Goal: Task Accomplishment & Management: Use online tool/utility

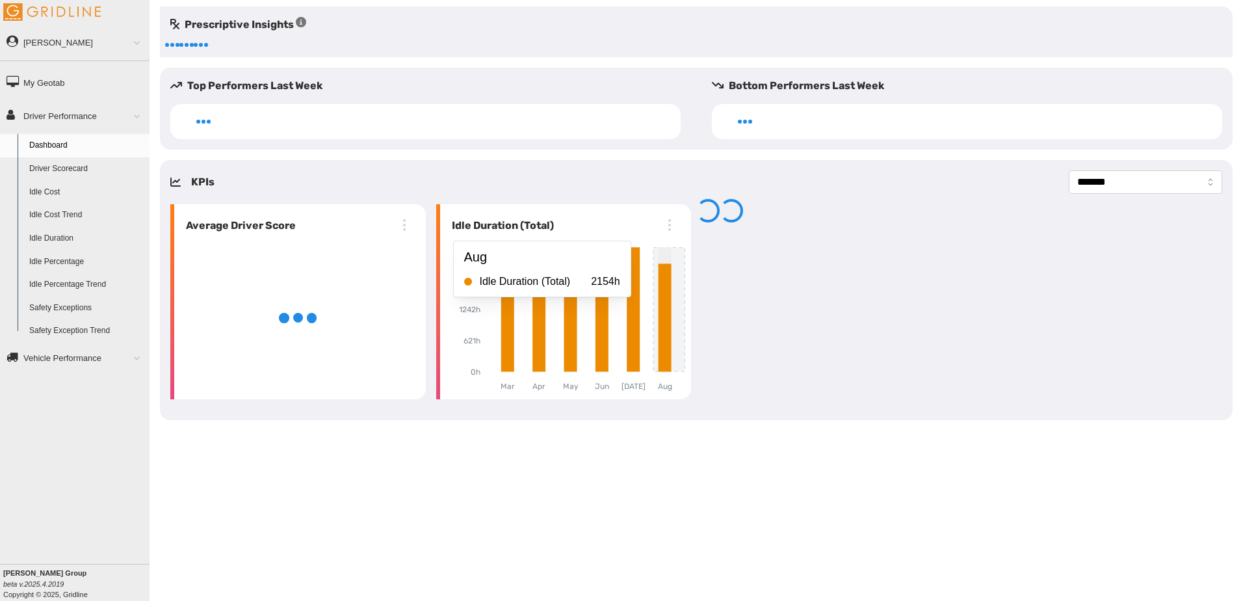
select select "**********"
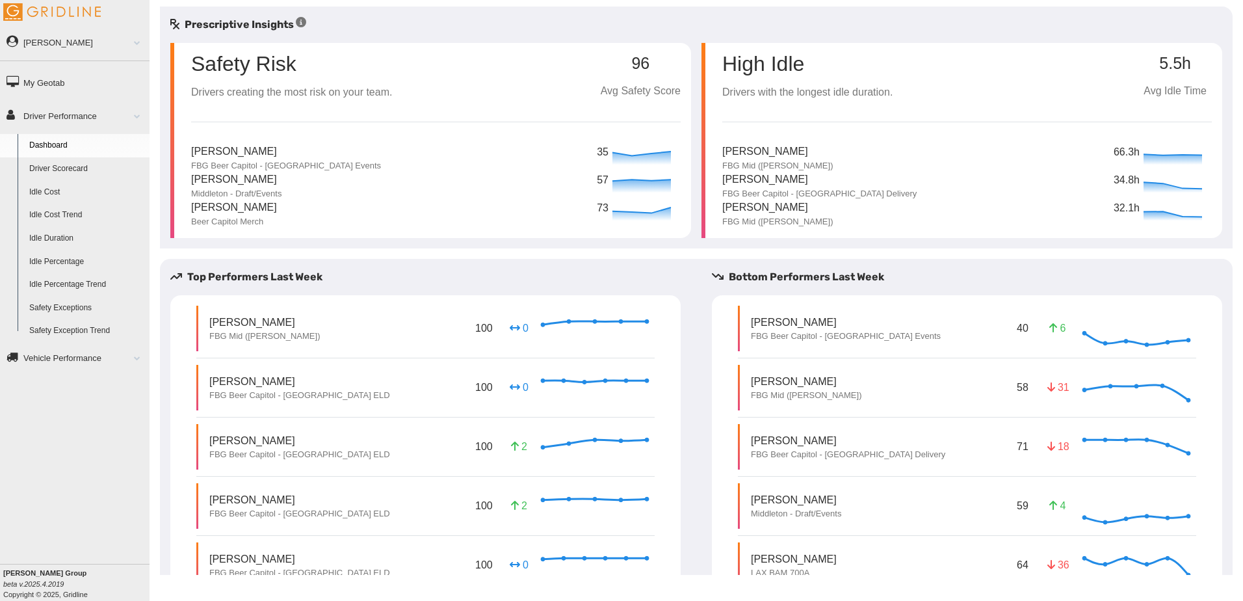
click at [62, 166] on link "Driver Scorecard" at bounding box center [86, 168] width 126 height 23
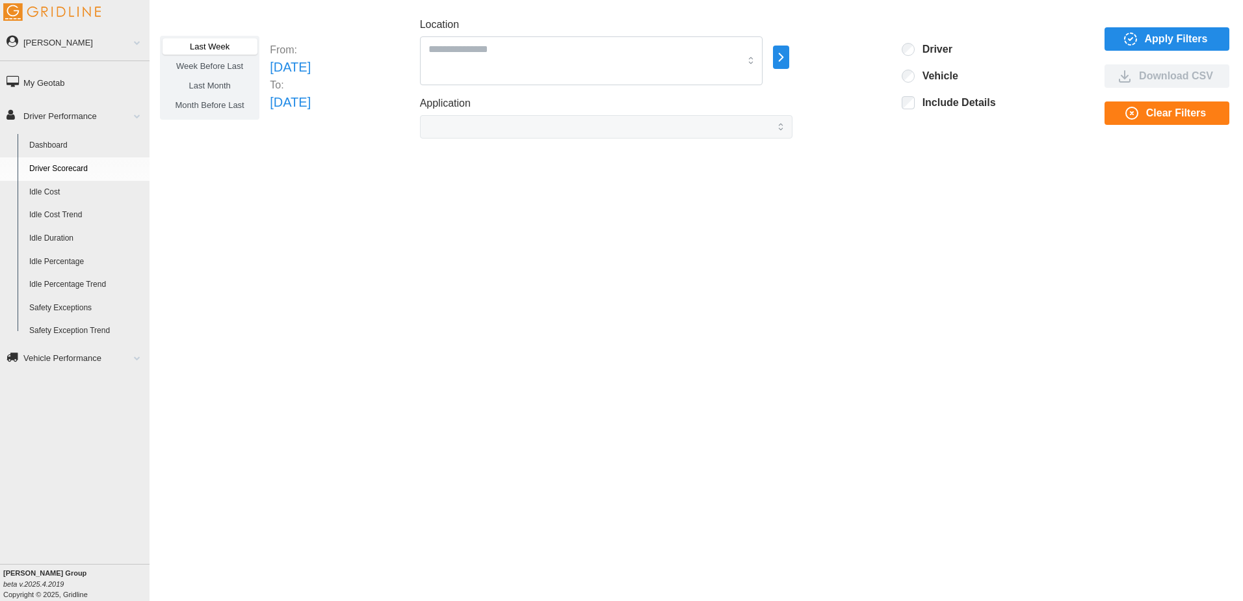
click at [1131, 38] on icon "button" at bounding box center [1131, 39] width 16 height 16
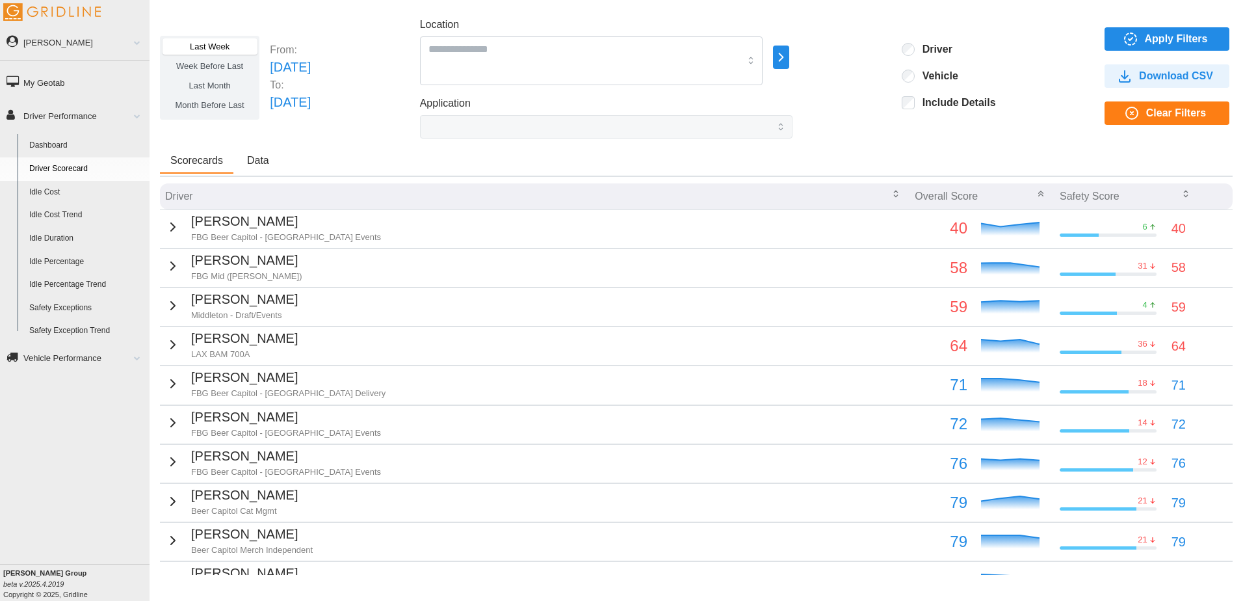
click at [174, 263] on icon "button" at bounding box center [173, 266] width 16 height 16
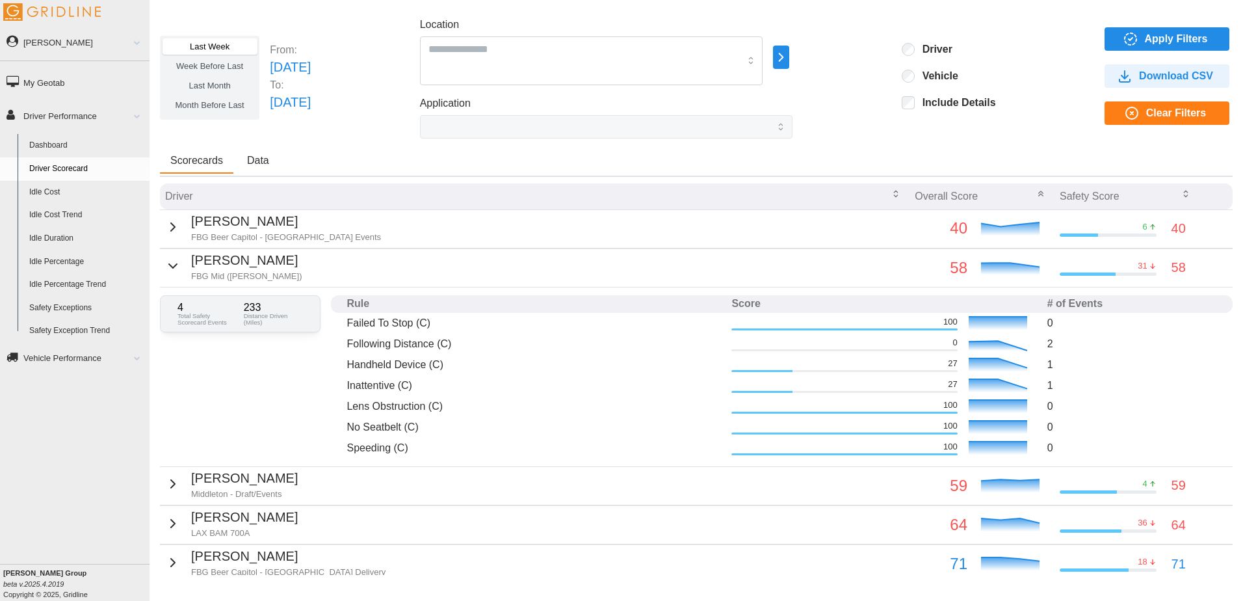
click at [173, 262] on icon "button" at bounding box center [173, 266] width 16 height 16
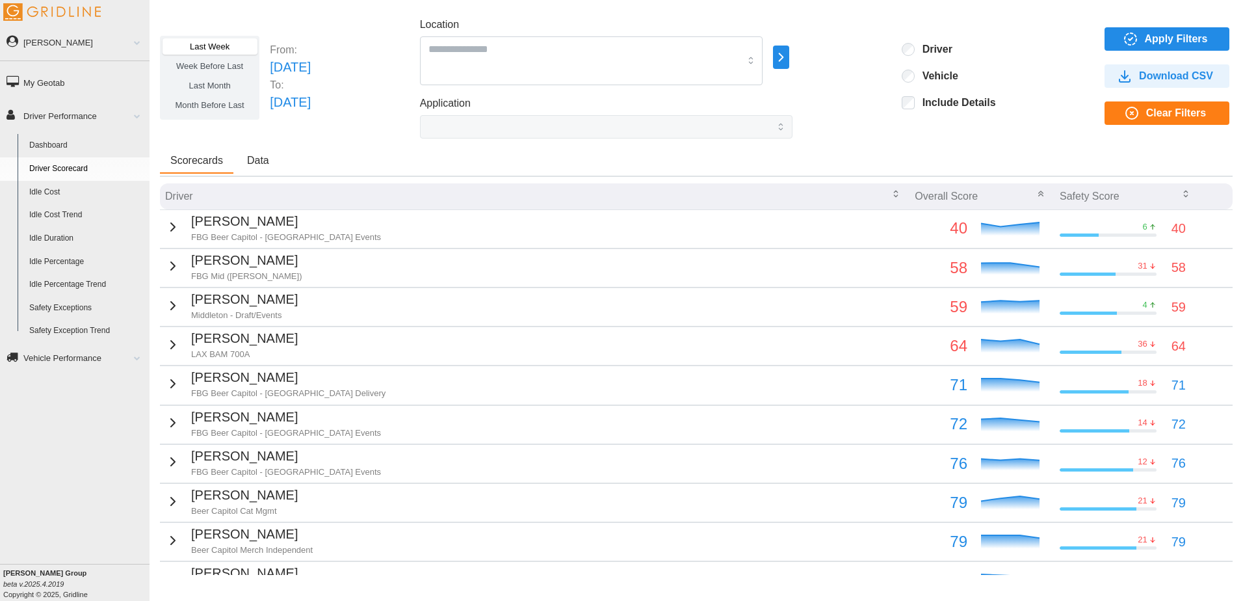
click at [181, 300] on div "Timothy Maxson Middleton - Draft/Events" at bounding box center [231, 305] width 133 height 32
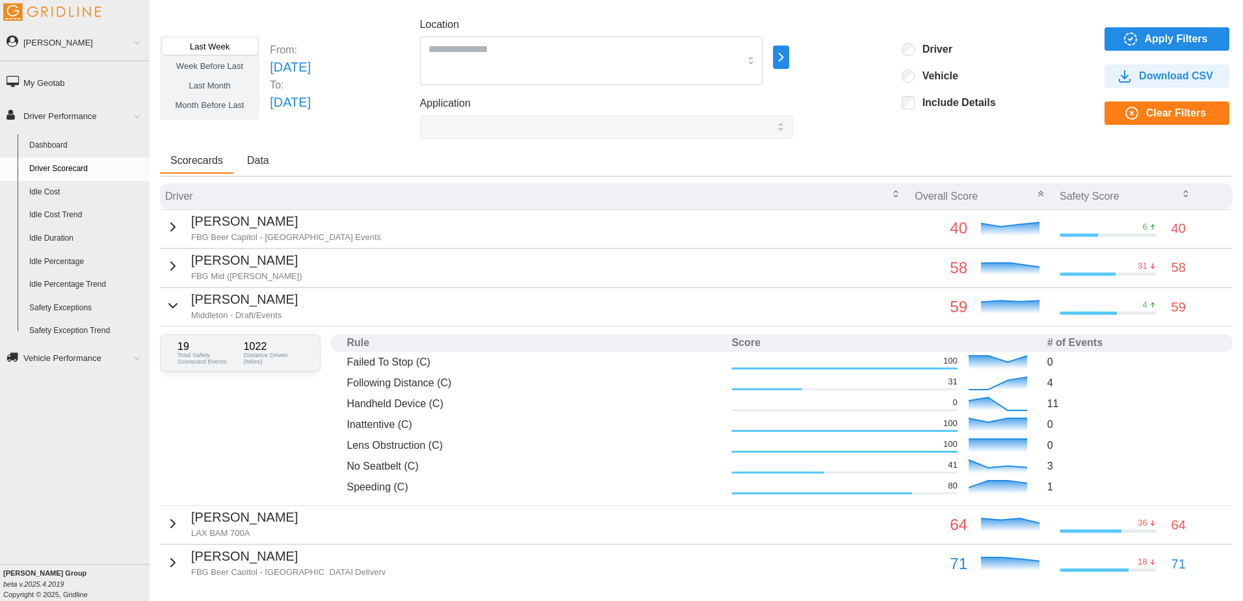
click at [181, 300] on div "Timothy Maxson Middleton - Draft/Events" at bounding box center [231, 305] width 133 height 32
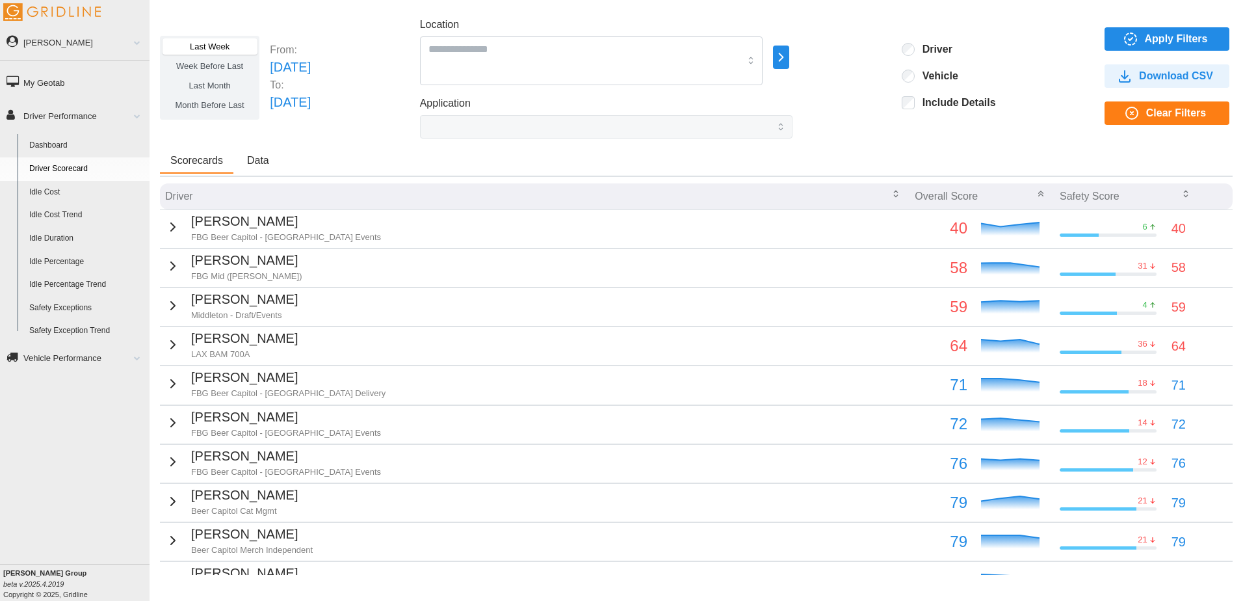
click at [212, 82] on span "Last Month" at bounding box center [210, 86] width 42 height 10
click at [1160, 34] on span "Apply Filters" at bounding box center [1176, 39] width 63 height 22
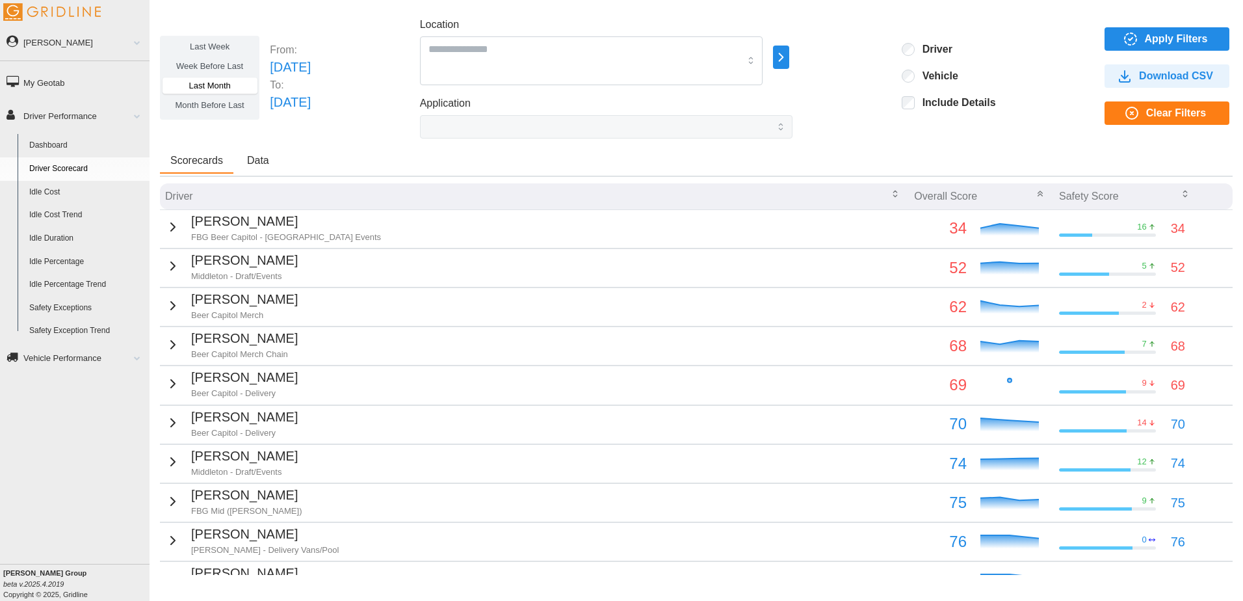
click at [231, 110] on label "Month Before Last" at bounding box center [210, 105] width 94 height 16
click at [213, 83] on span "Last Month" at bounding box center [210, 86] width 42 height 10
click at [216, 62] on span "Week Before Last" at bounding box center [209, 66] width 67 height 10
click at [211, 47] on span "Last Week" at bounding box center [210, 47] width 40 height 10
click at [207, 86] on span "Last Month" at bounding box center [210, 86] width 42 height 10
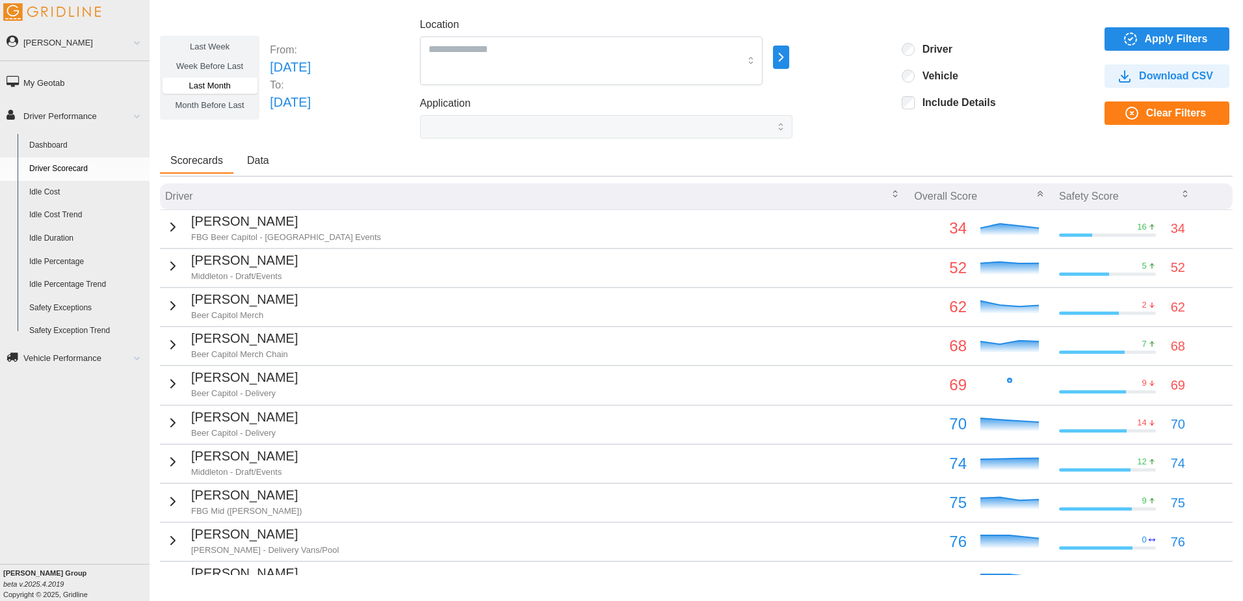
click at [1171, 42] on span "Apply Filters" at bounding box center [1176, 39] width 63 height 22
click at [1145, 38] on span "Apply Filters" at bounding box center [1176, 39] width 63 height 22
click at [223, 103] on span "Month Before Last" at bounding box center [210, 105] width 69 height 10
click at [1124, 37] on icon "button" at bounding box center [1131, 39] width 16 height 16
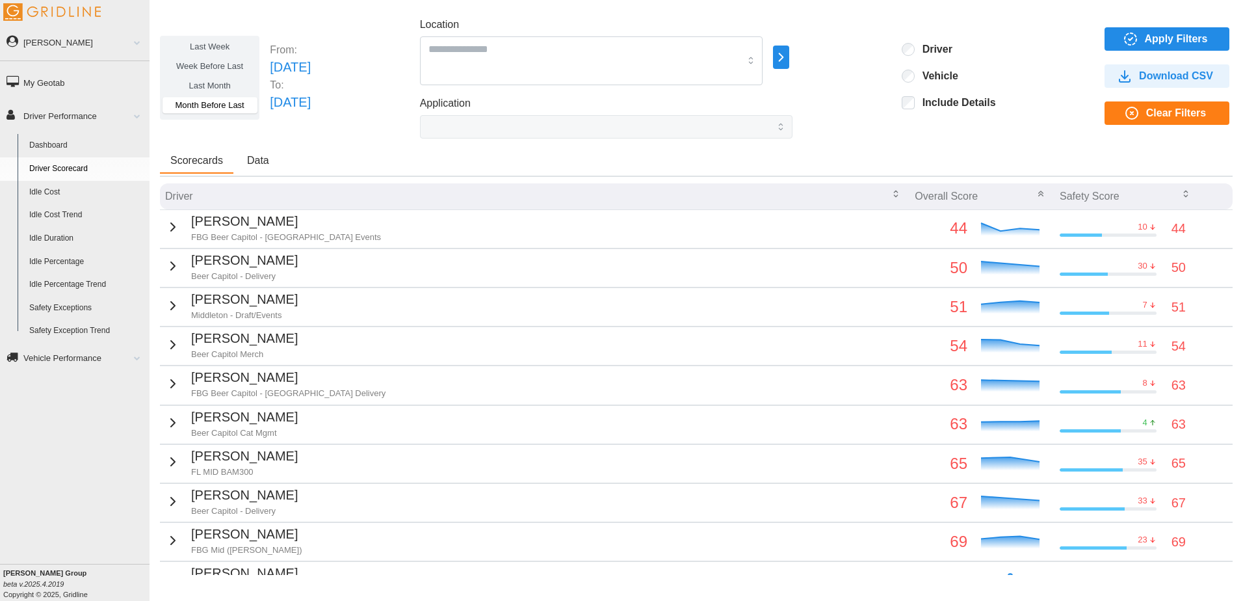
click at [349, 151] on div "Scorecards Data" at bounding box center [696, 163] width 1073 height 28
click at [227, 90] on span "Last Month" at bounding box center [210, 86] width 42 height 10
click at [1166, 42] on span "Apply Filters" at bounding box center [1176, 39] width 63 height 22
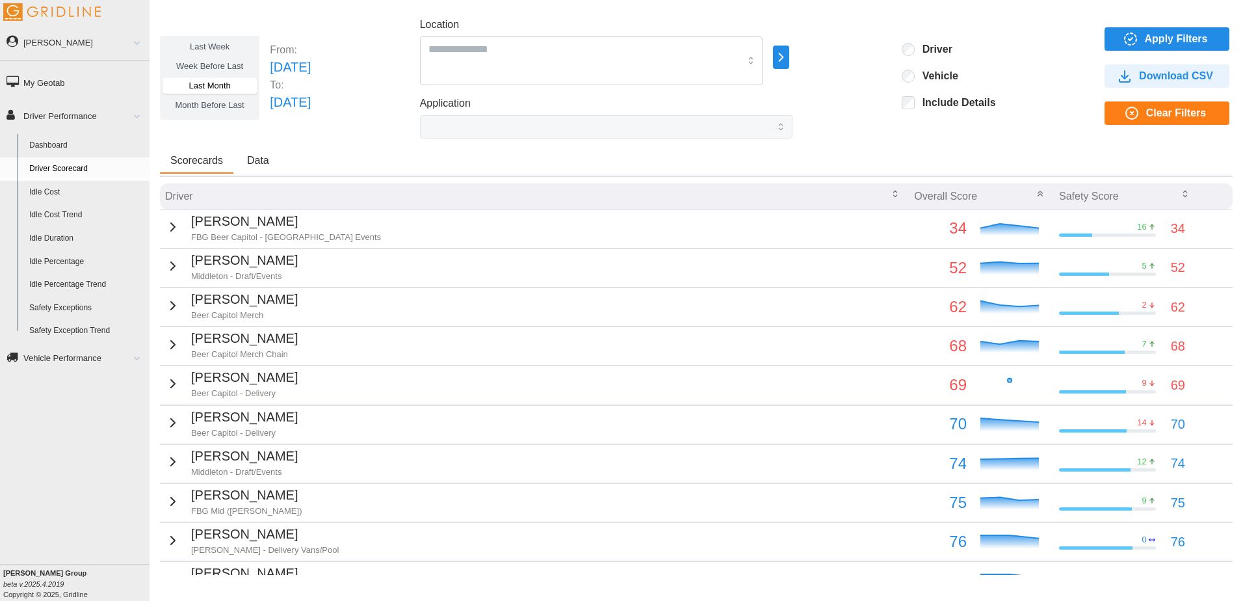
click at [502, 231] on td "Andy Wojtanowski FBG Beer Capitol - Sussex Events" at bounding box center [534, 228] width 749 height 38
click at [272, 226] on p "[PERSON_NAME]" at bounding box center [286, 221] width 190 height 20
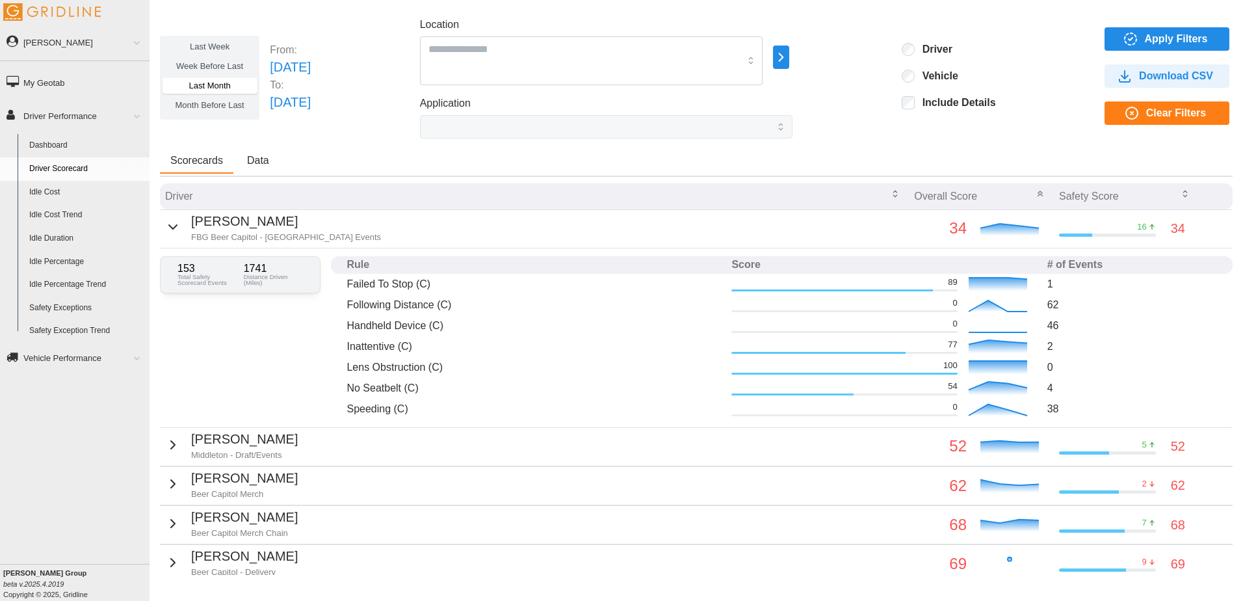
click at [216, 228] on p "[PERSON_NAME]" at bounding box center [286, 221] width 190 height 20
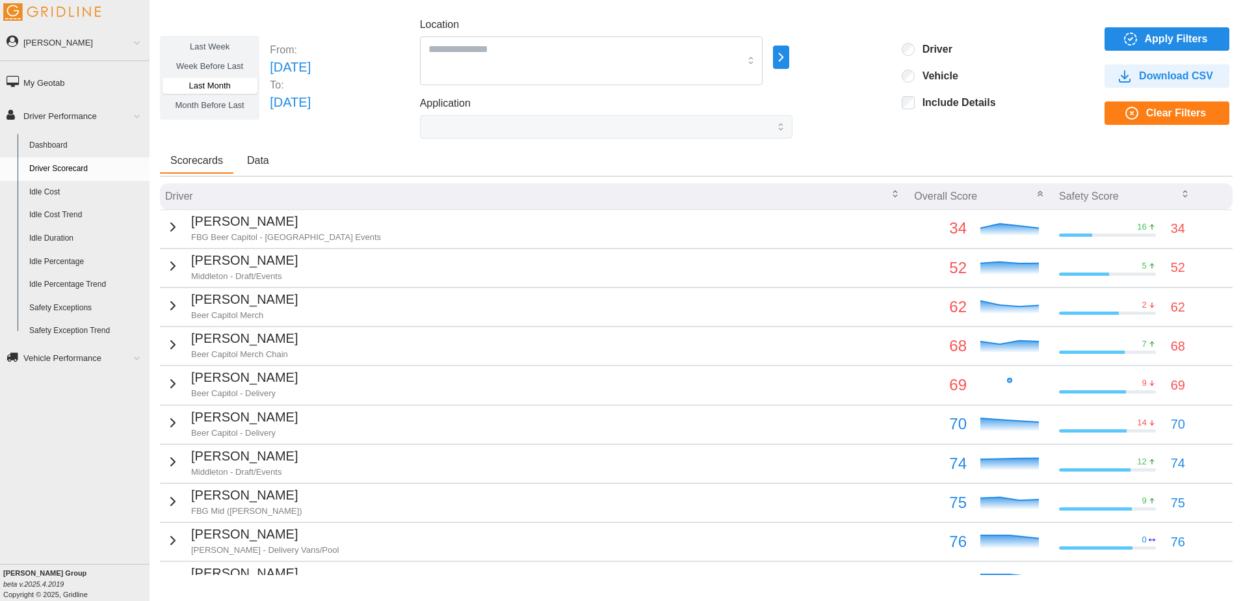
click at [274, 160] on button "Data" at bounding box center [258, 161] width 43 height 25
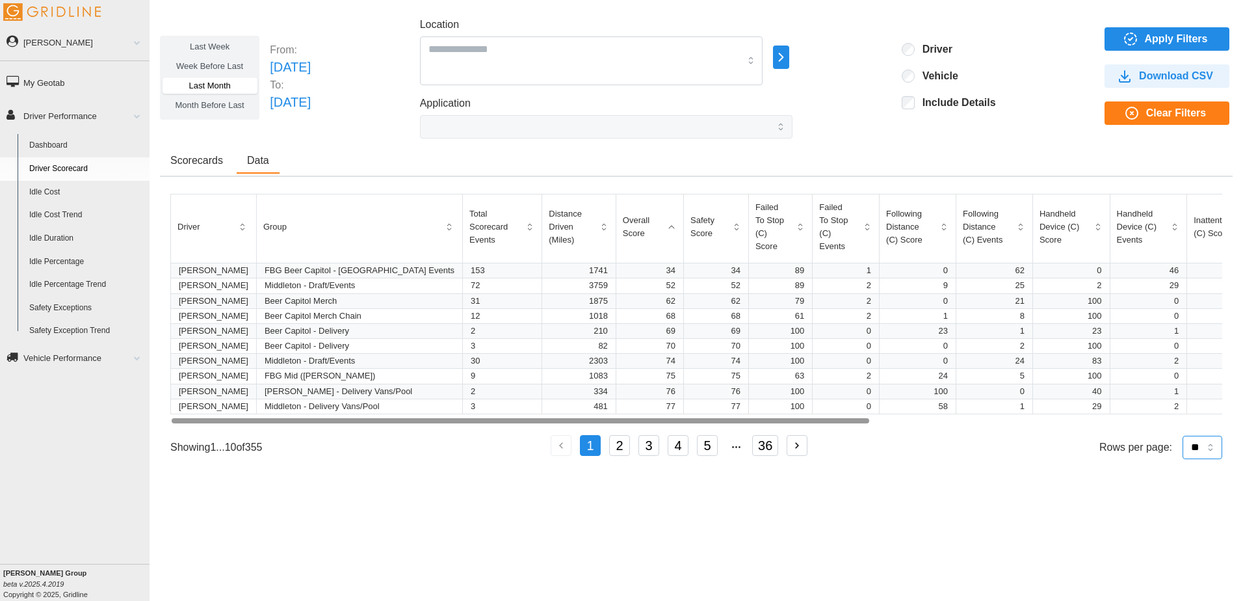
click at [1211, 449] on select "** ** ** **" at bounding box center [1203, 447] width 40 height 23
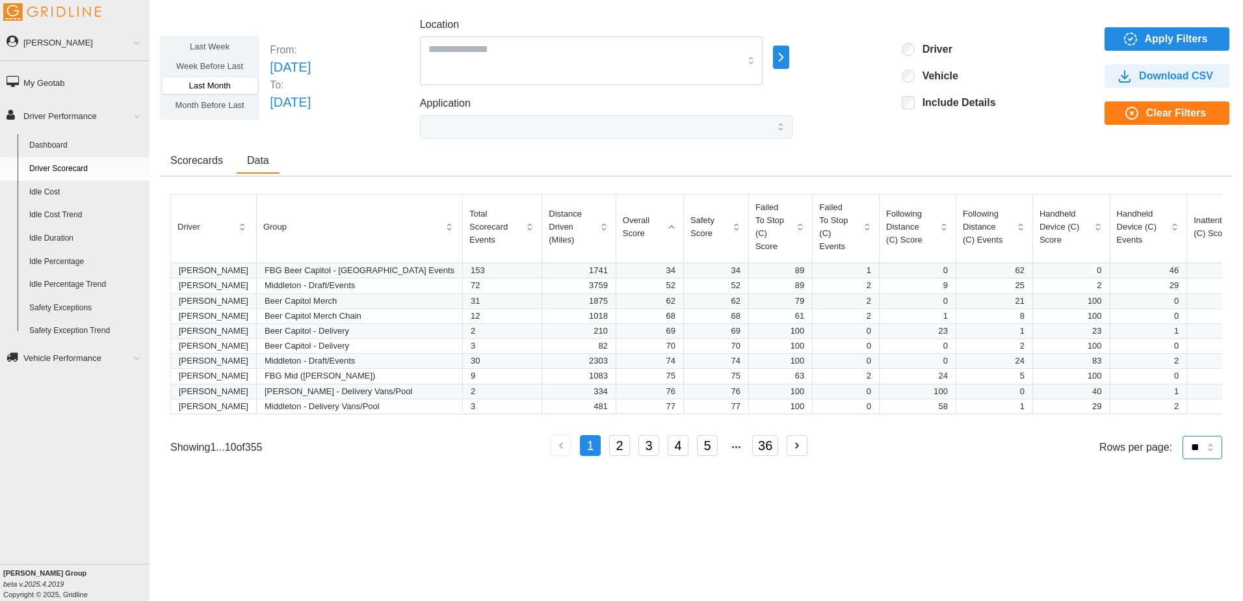
select select "**"
click at [1183, 459] on select "** ** ** **" at bounding box center [1203, 447] width 40 height 23
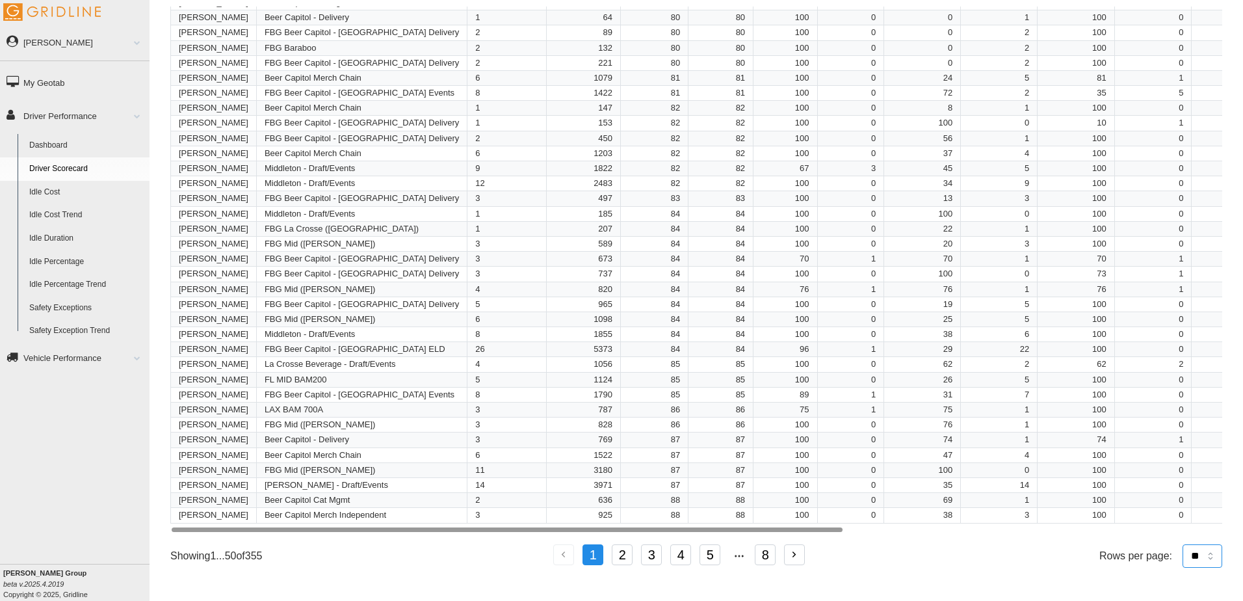
scroll to position [498, 0]
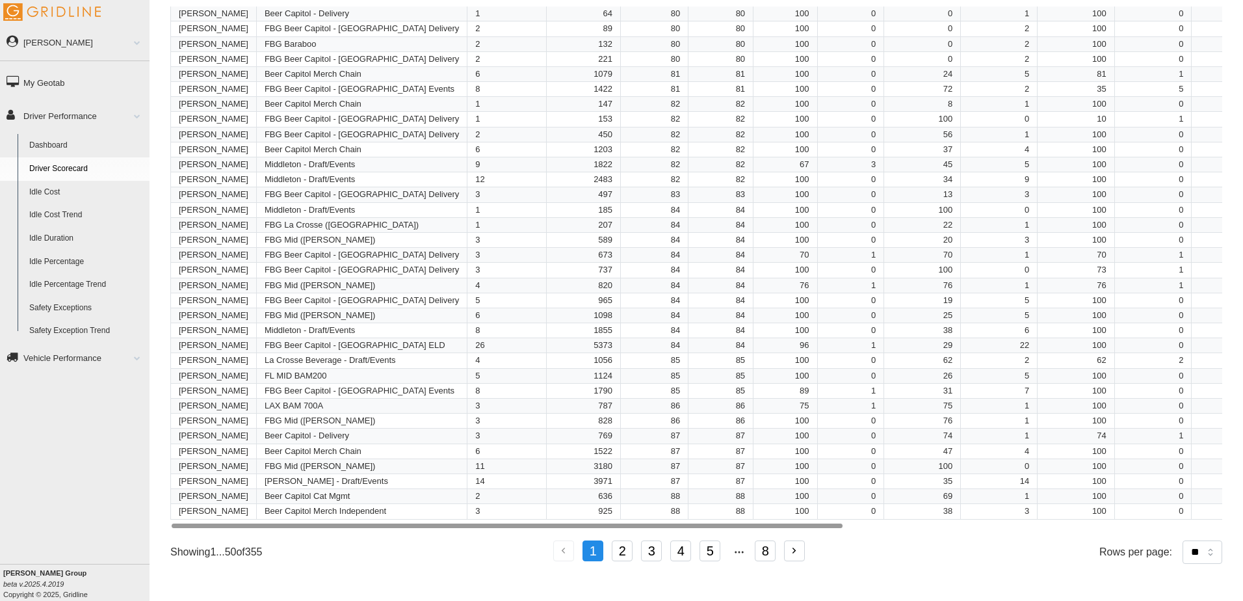
click at [626, 551] on button "2" at bounding box center [622, 550] width 21 height 21
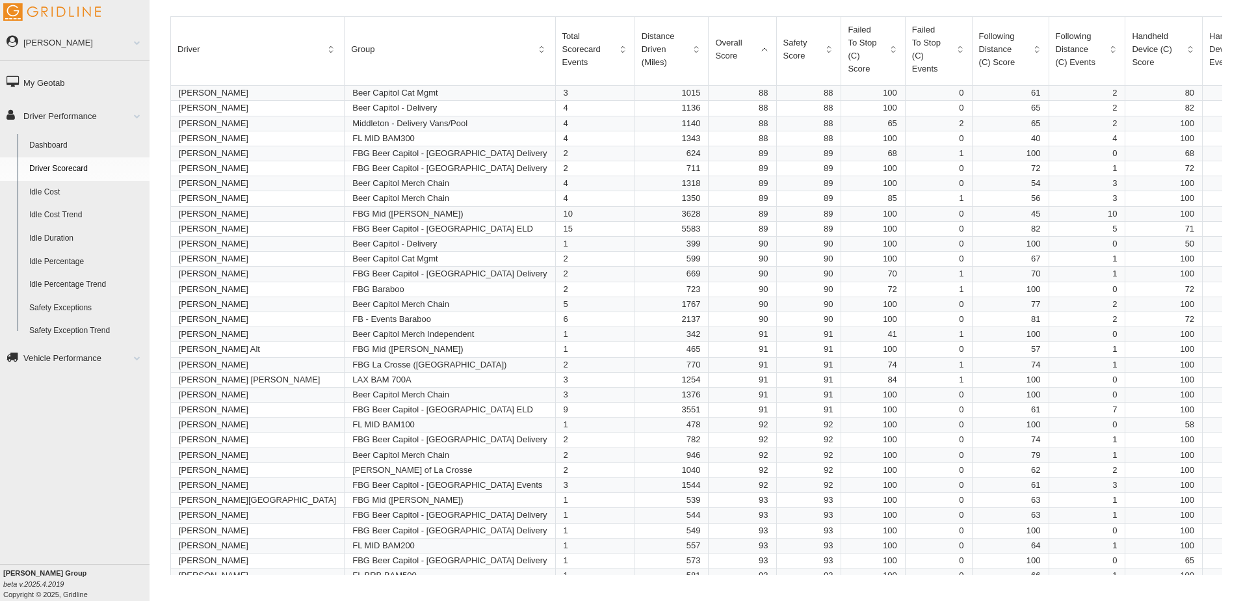
scroll to position [195, 0]
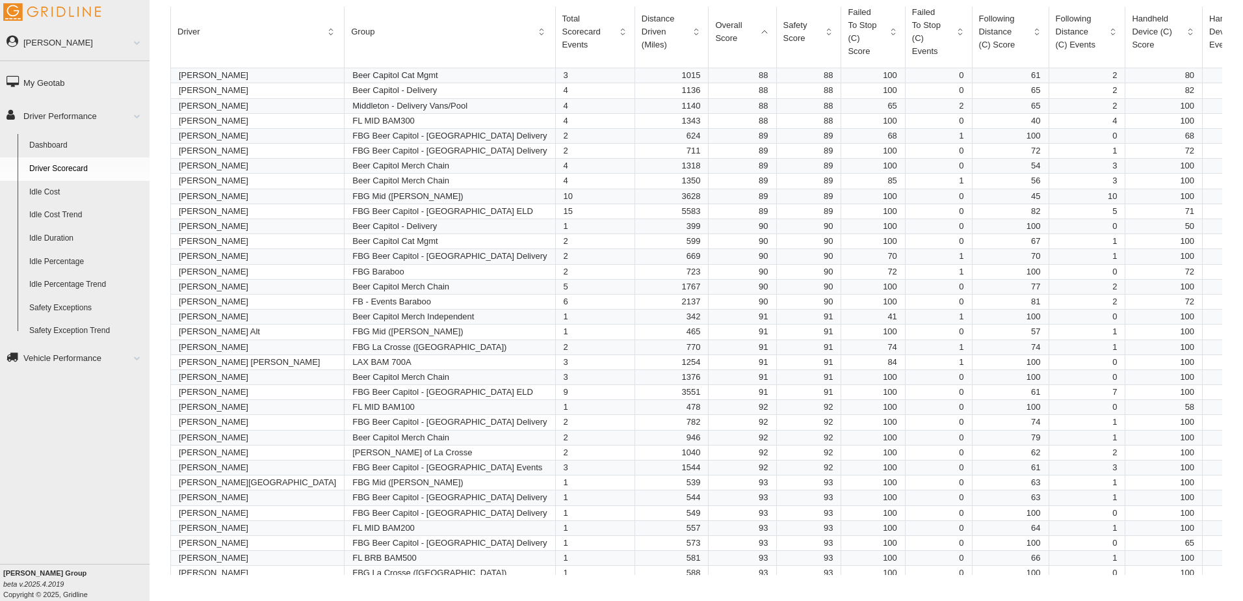
click at [536, 31] on icon "button" at bounding box center [541, 32] width 10 height 10
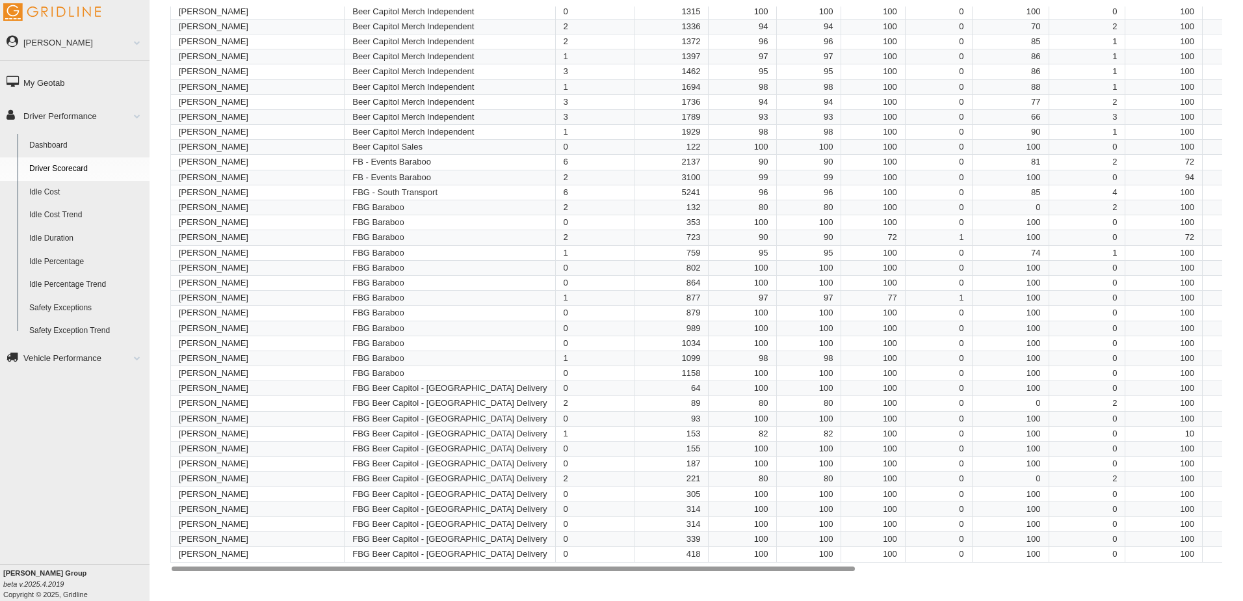
scroll to position [498, 0]
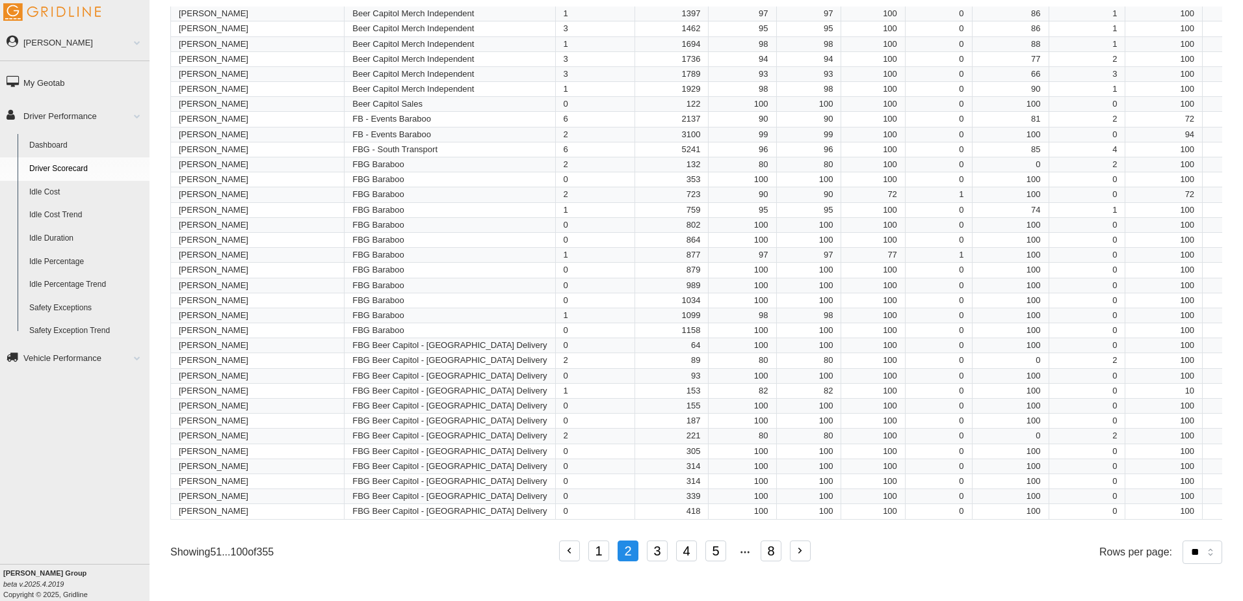
click at [604, 553] on button "1" at bounding box center [598, 550] width 21 height 21
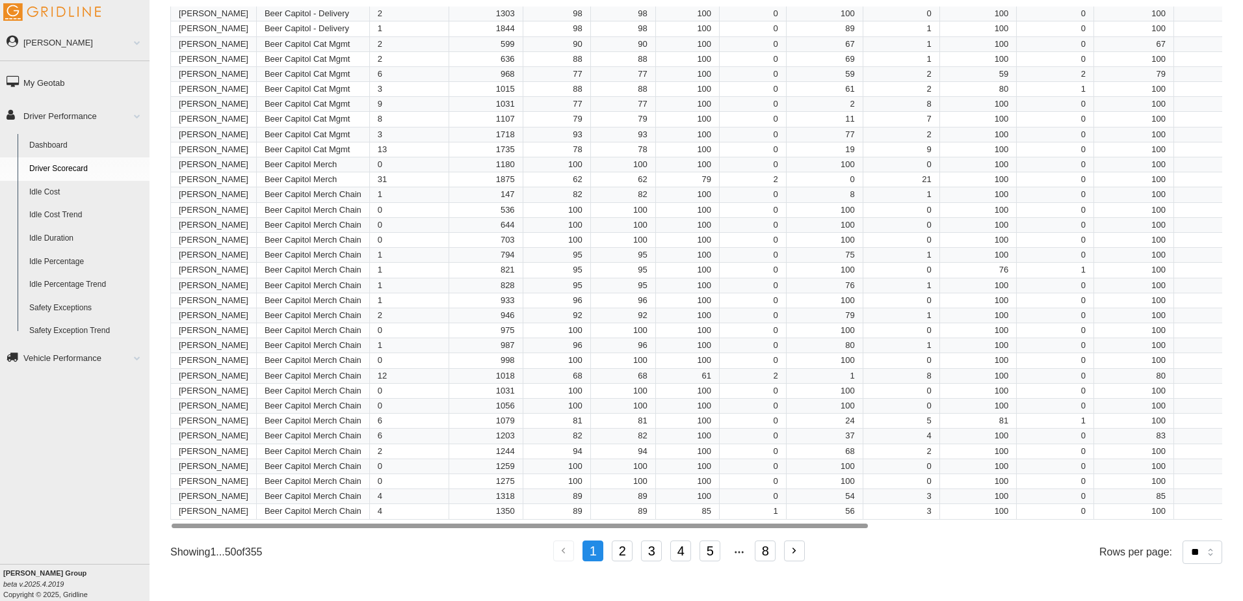
click at [623, 554] on button "2" at bounding box center [622, 550] width 21 height 21
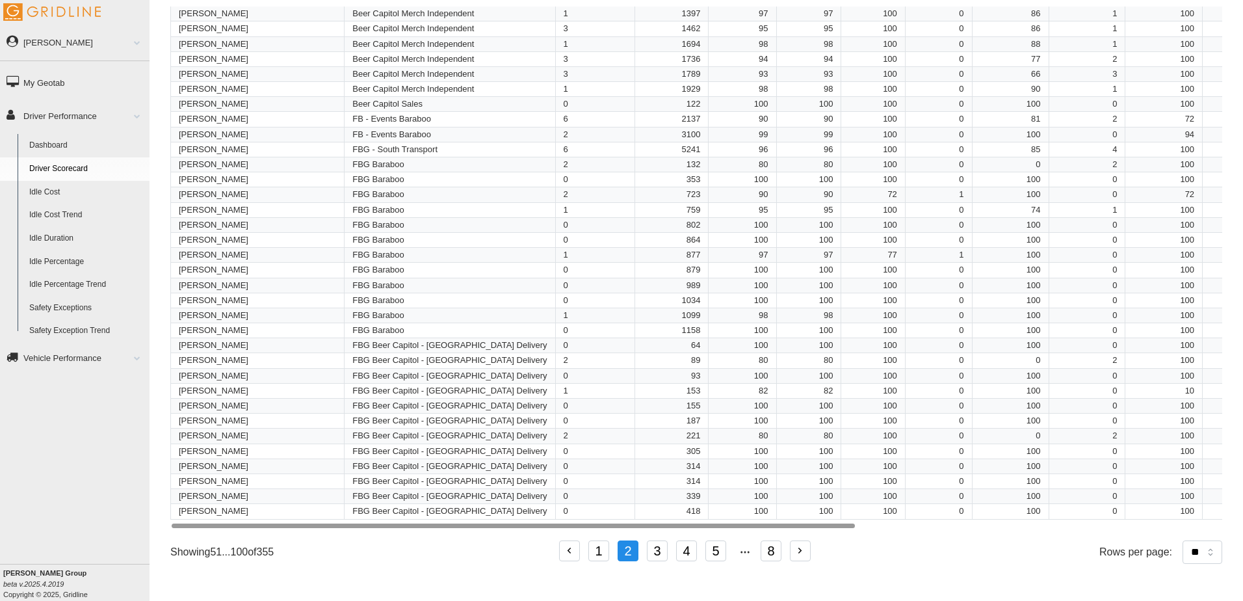
click at [659, 553] on button "3" at bounding box center [657, 550] width 21 height 21
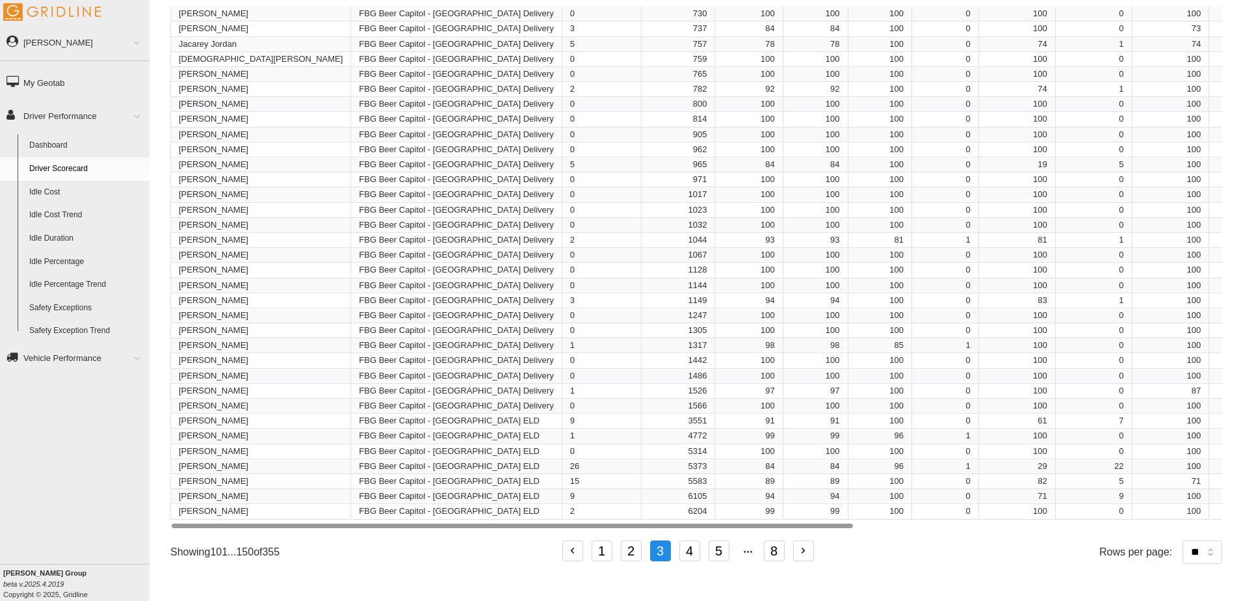
click at [688, 551] on button "4" at bounding box center [690, 550] width 21 height 21
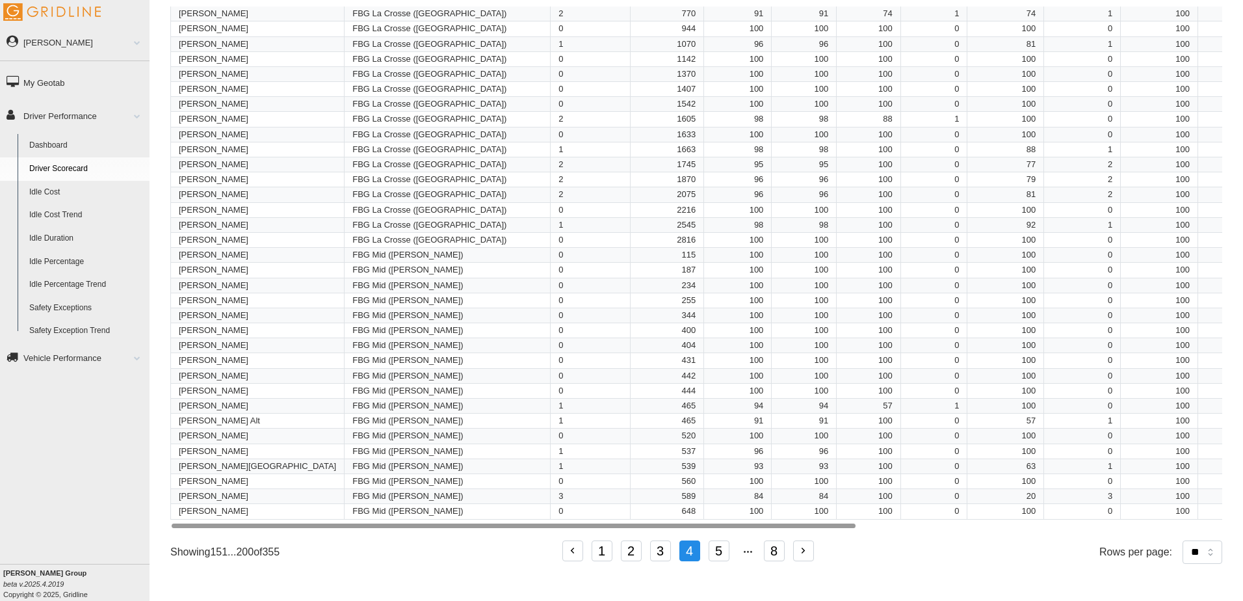
click at [720, 552] on button "5" at bounding box center [719, 550] width 21 height 21
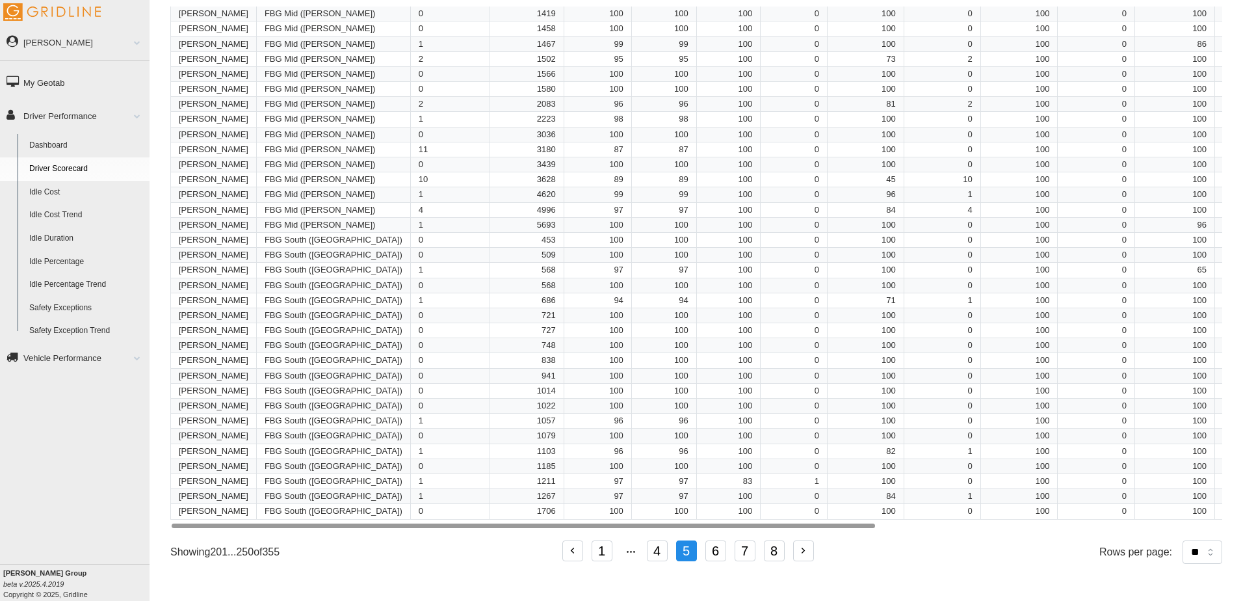
click at [720, 554] on button "6" at bounding box center [716, 550] width 21 height 21
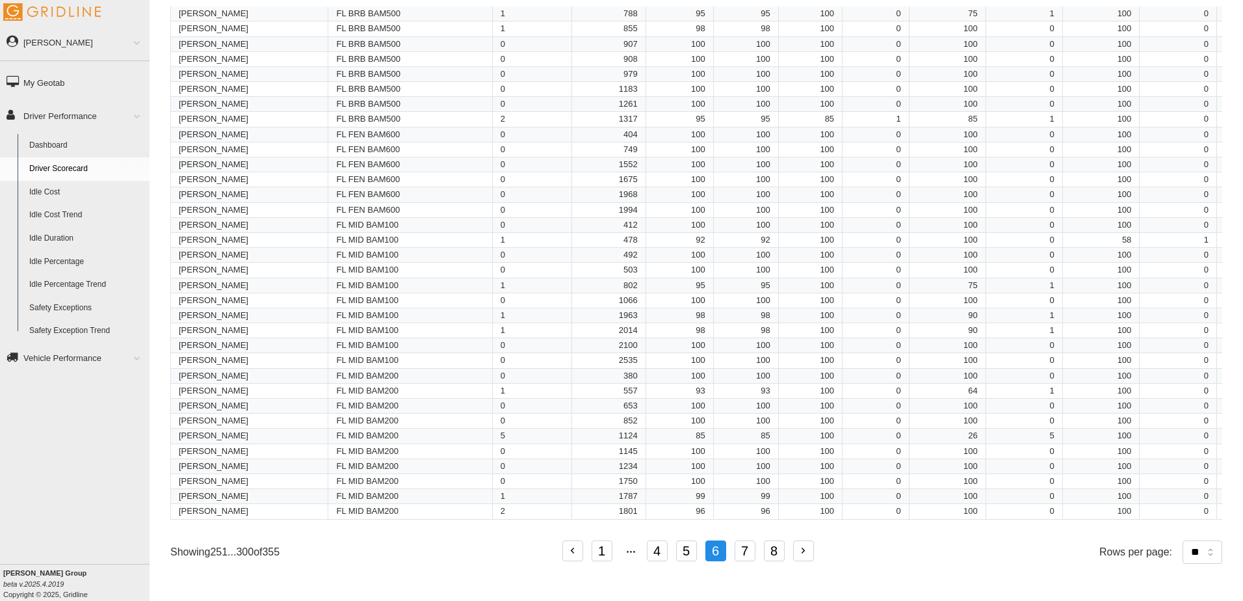
click at [743, 548] on button "7" at bounding box center [745, 550] width 21 height 21
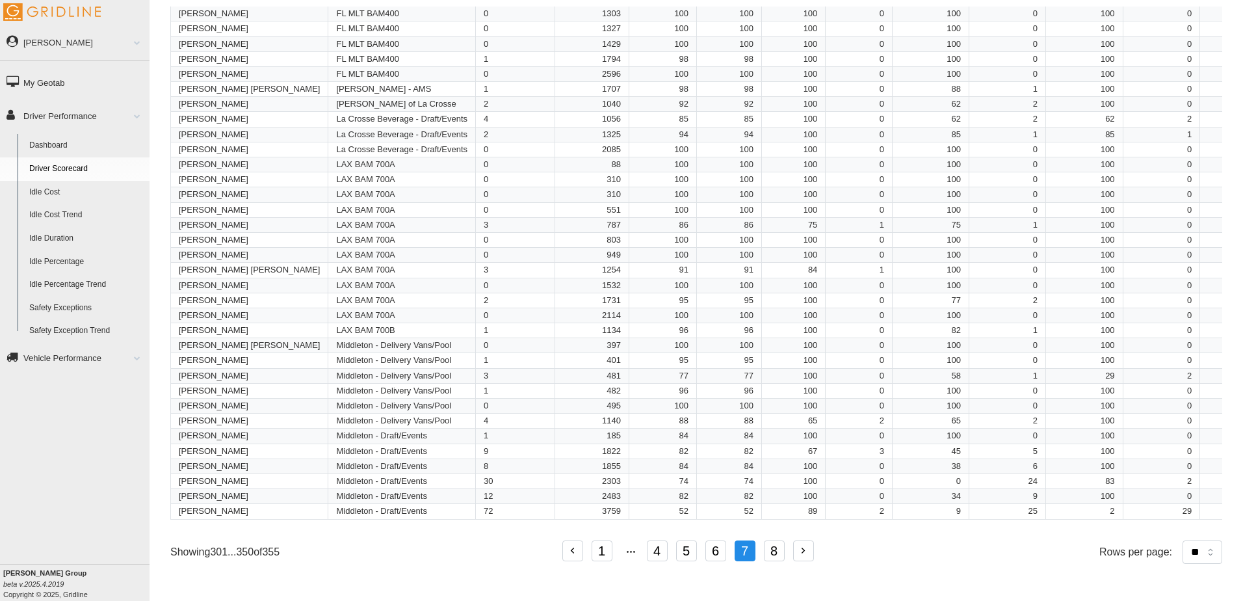
click at [776, 552] on button "8" at bounding box center [774, 550] width 21 height 21
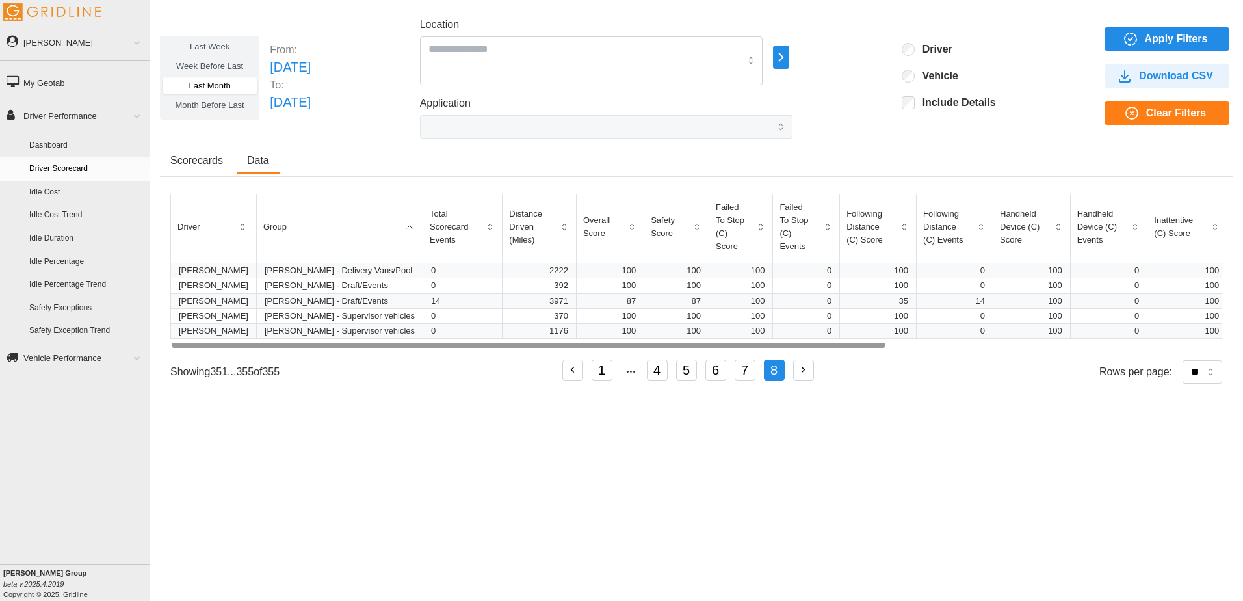
click at [206, 156] on span "Scorecards" at bounding box center [196, 160] width 53 height 10
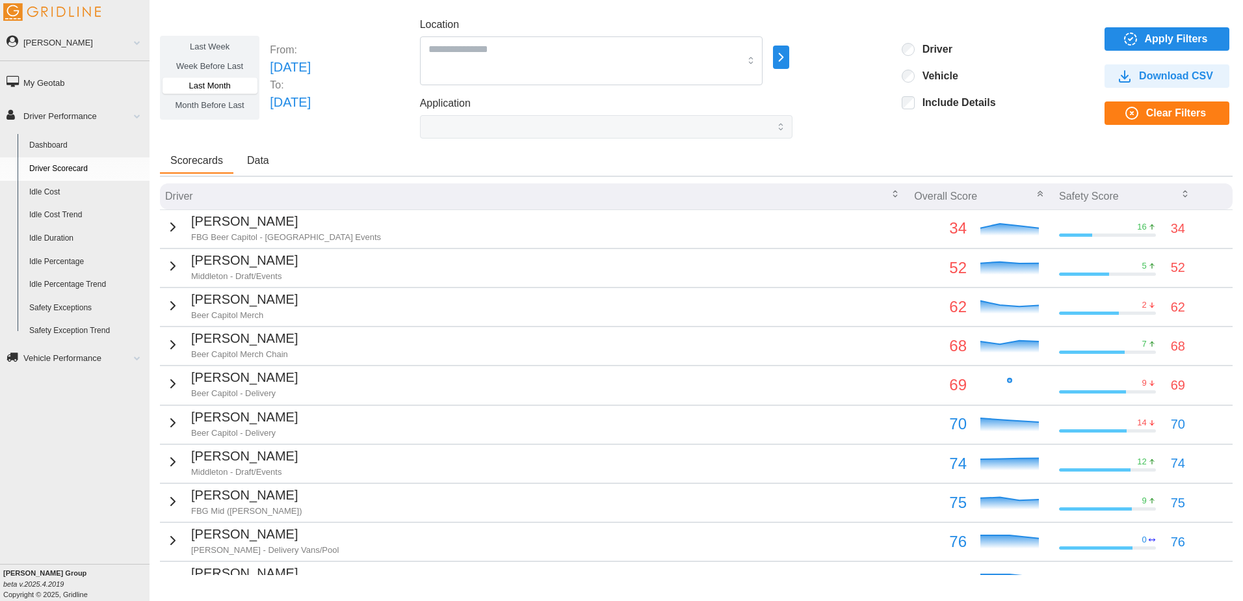
click at [390, 153] on div "Scorecards Data" at bounding box center [696, 163] width 1073 height 28
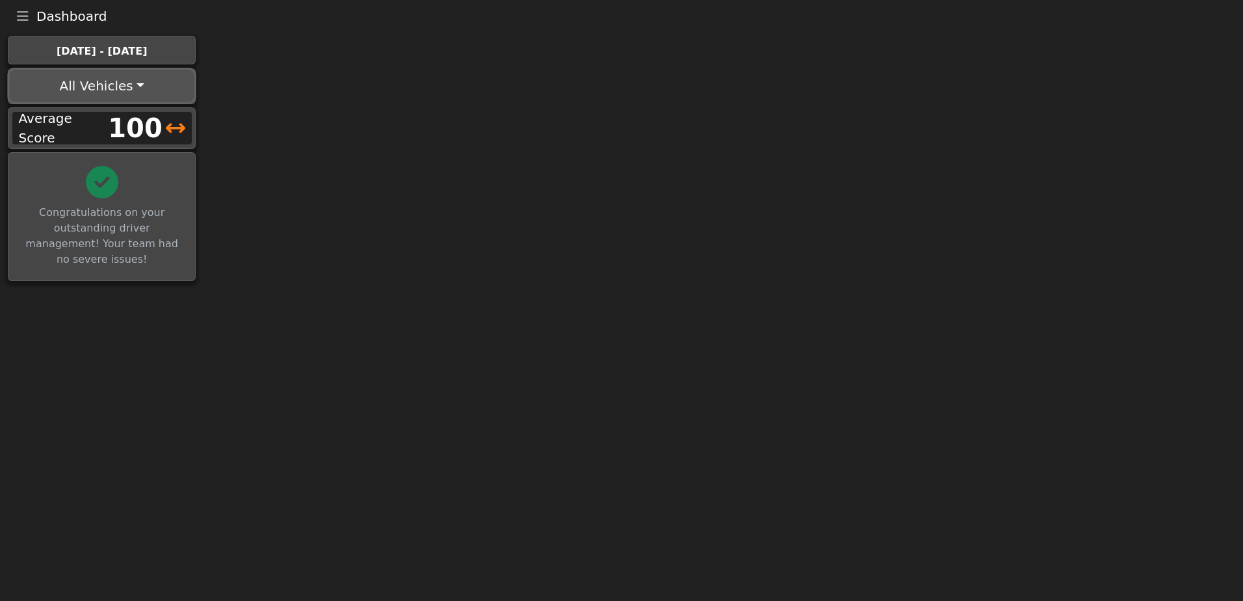
click at [78, 80] on button "All Vehicles" at bounding box center [102, 85] width 184 height 31
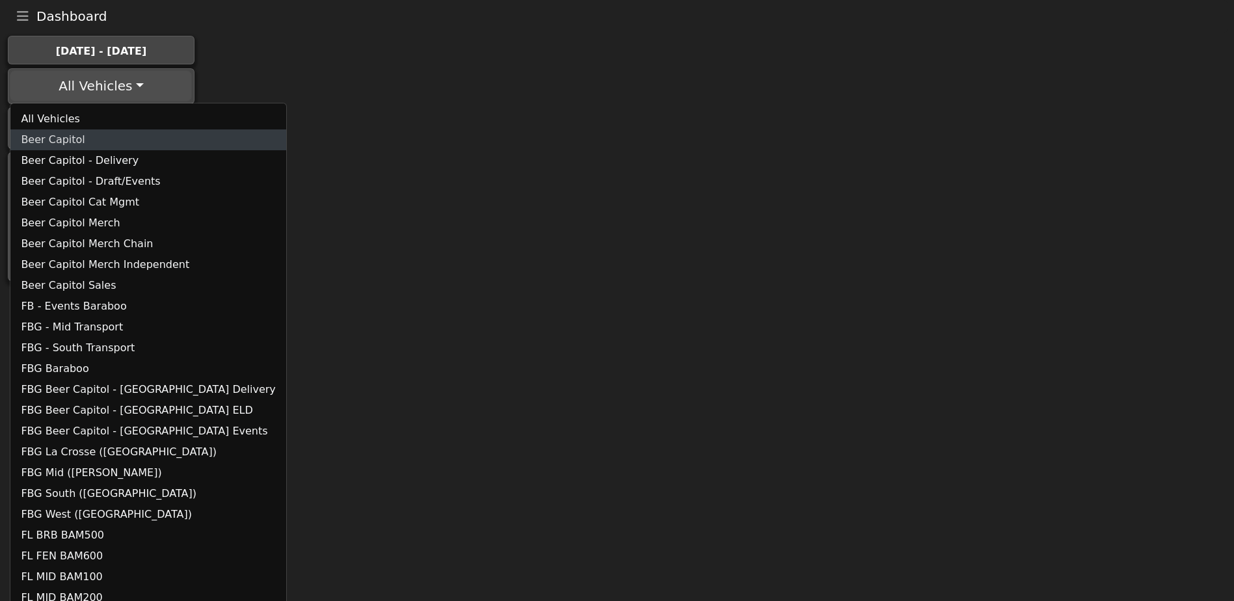
click at [59, 134] on link "Beer Capitol" at bounding box center [147, 139] width 275 height 21
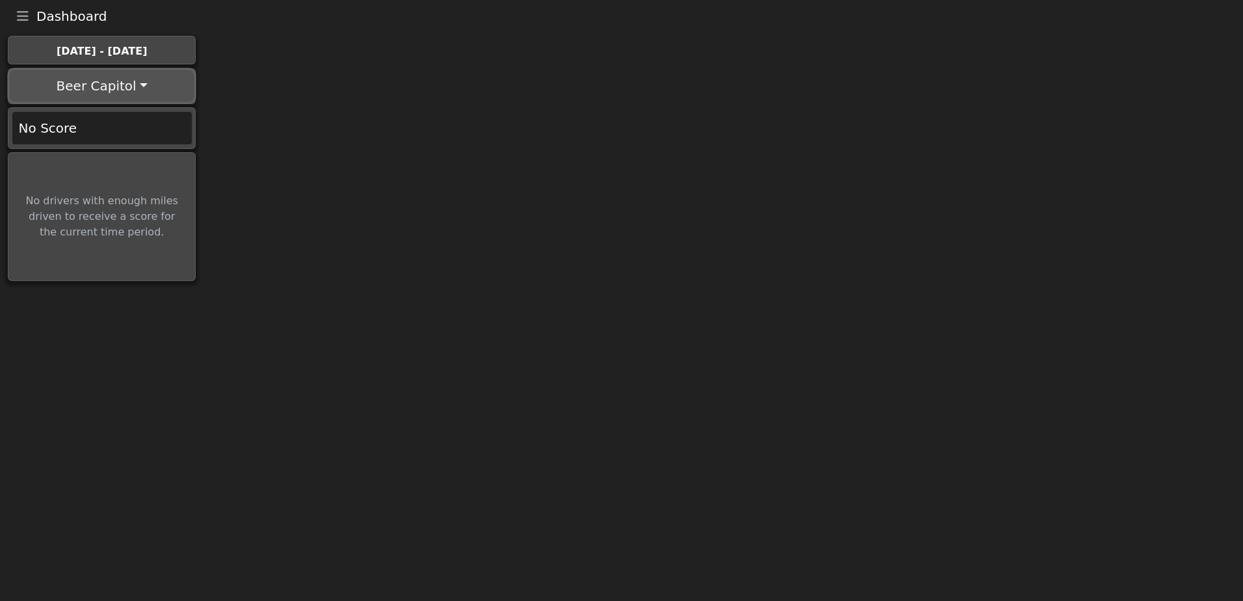
click at [118, 92] on button "Beer Capitol" at bounding box center [102, 85] width 184 height 31
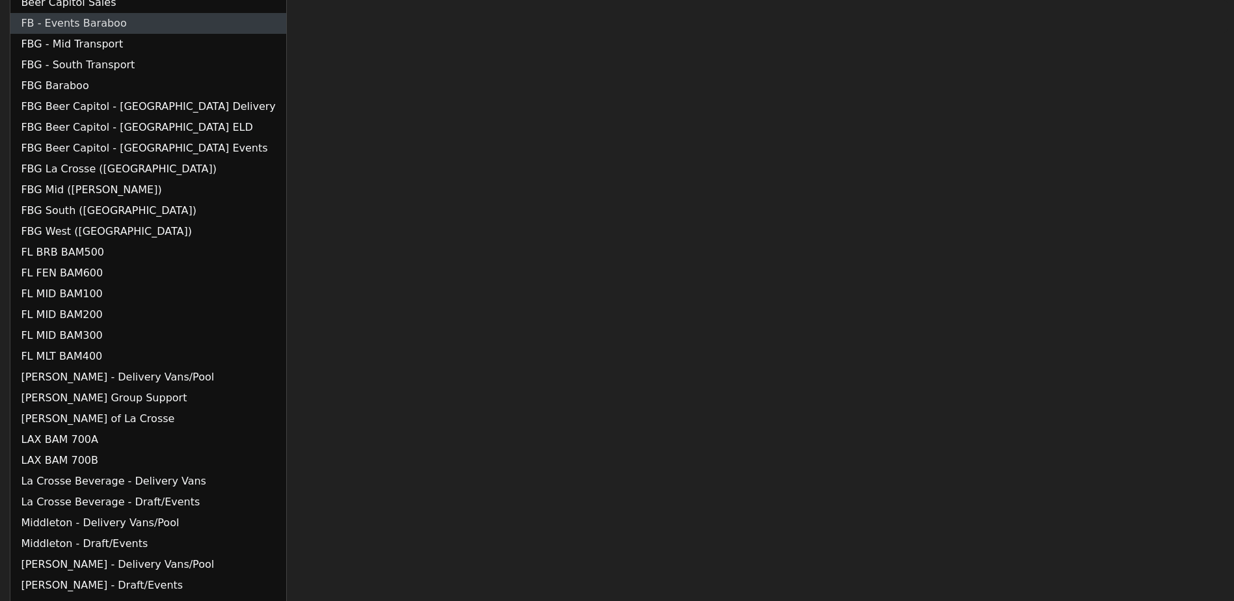
scroll to position [304, 0]
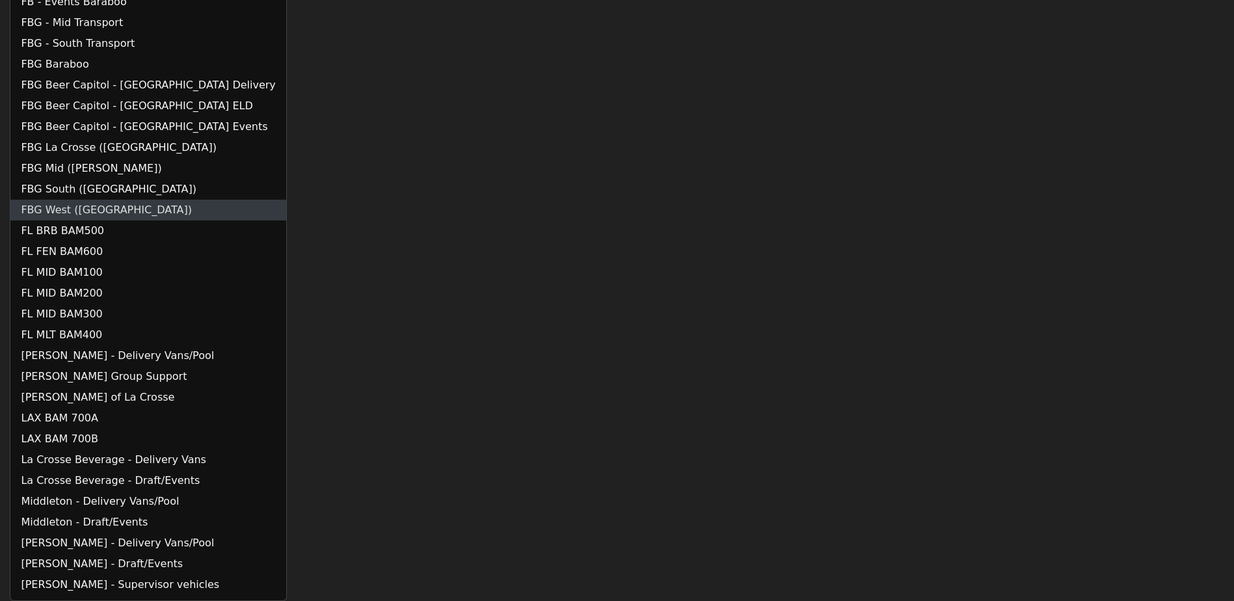
click at [99, 216] on link "FBG West ([GEOGRAPHIC_DATA])" at bounding box center [147, 210] width 275 height 21
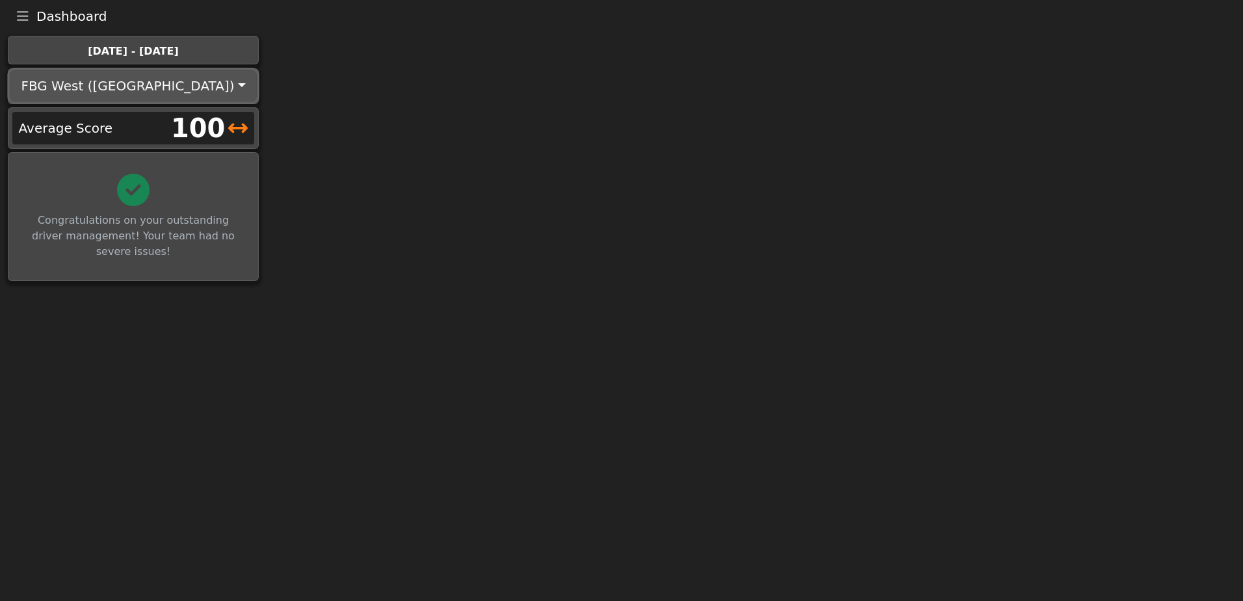
click at [124, 90] on button "FBG West ([GEOGRAPHIC_DATA])" at bounding box center [133, 85] width 246 height 31
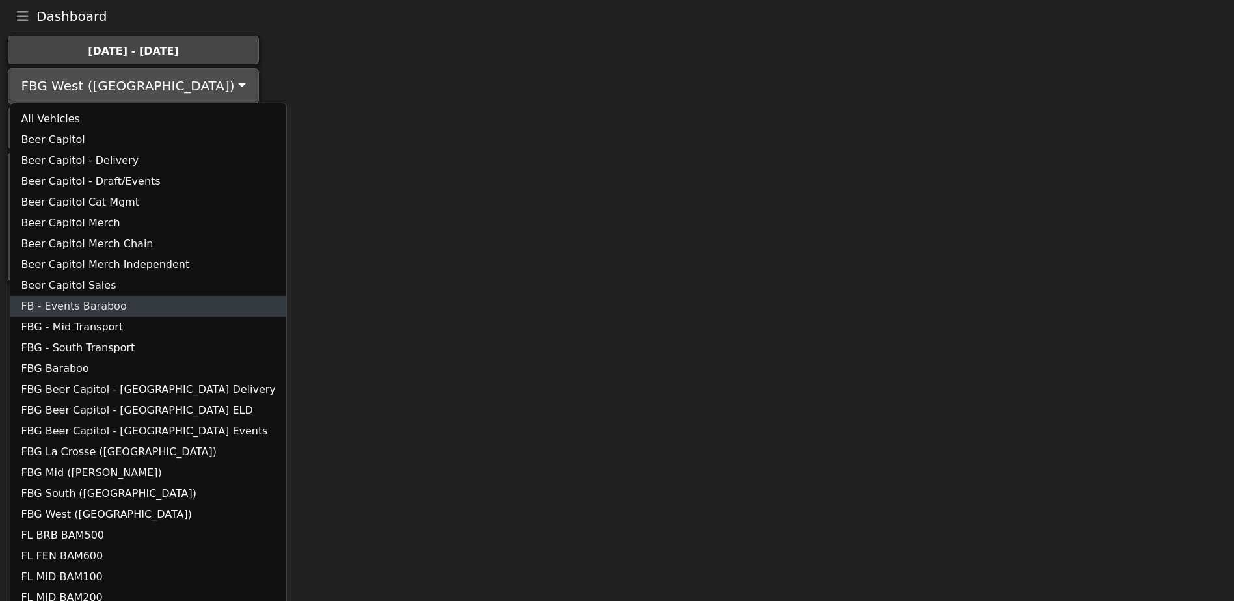
click at [103, 304] on link "FB - Events Baraboo" at bounding box center [147, 306] width 275 height 21
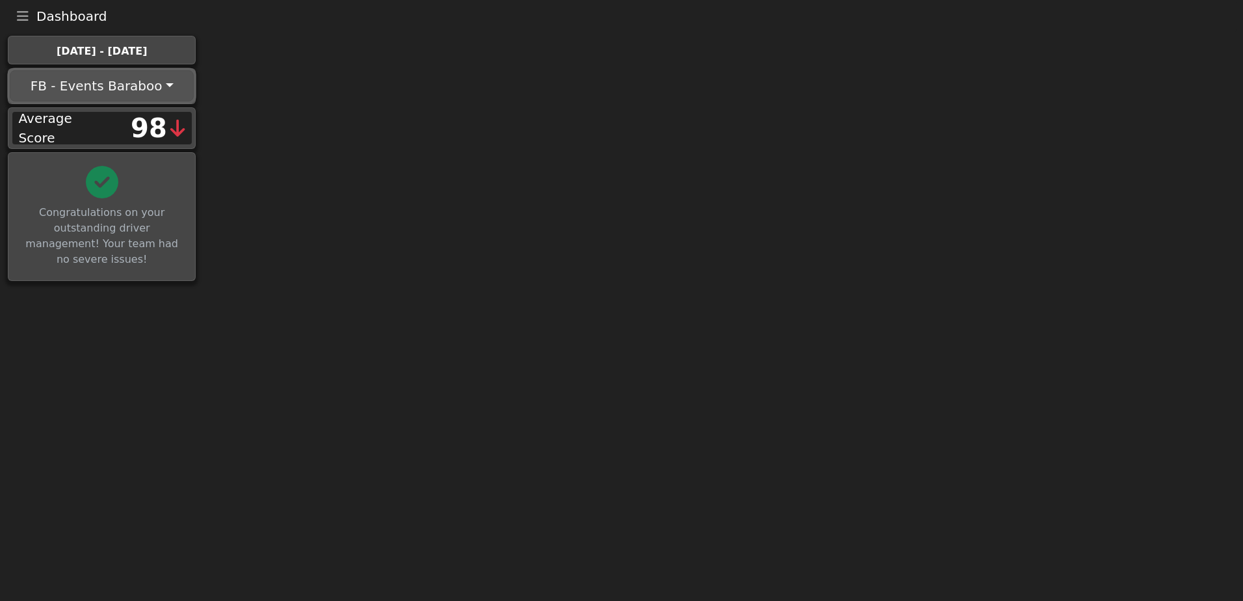
click at [150, 83] on button "FB - Events Baraboo" at bounding box center [102, 85] width 184 height 31
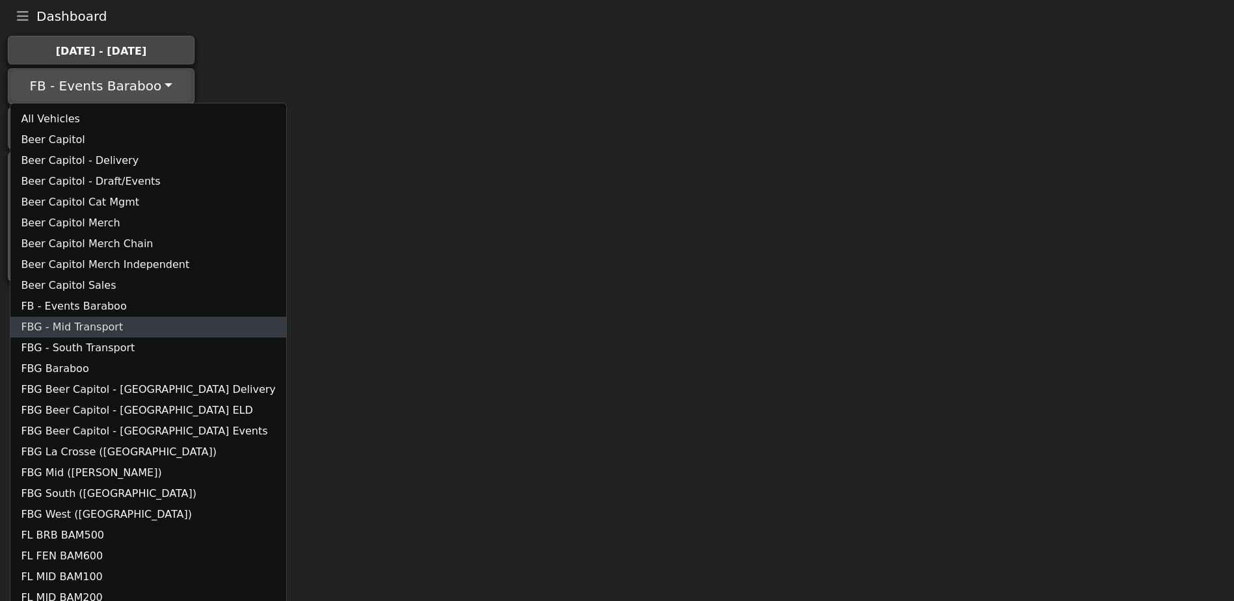
click at [109, 329] on link "FBG - Mid Transport" at bounding box center [147, 327] width 275 height 21
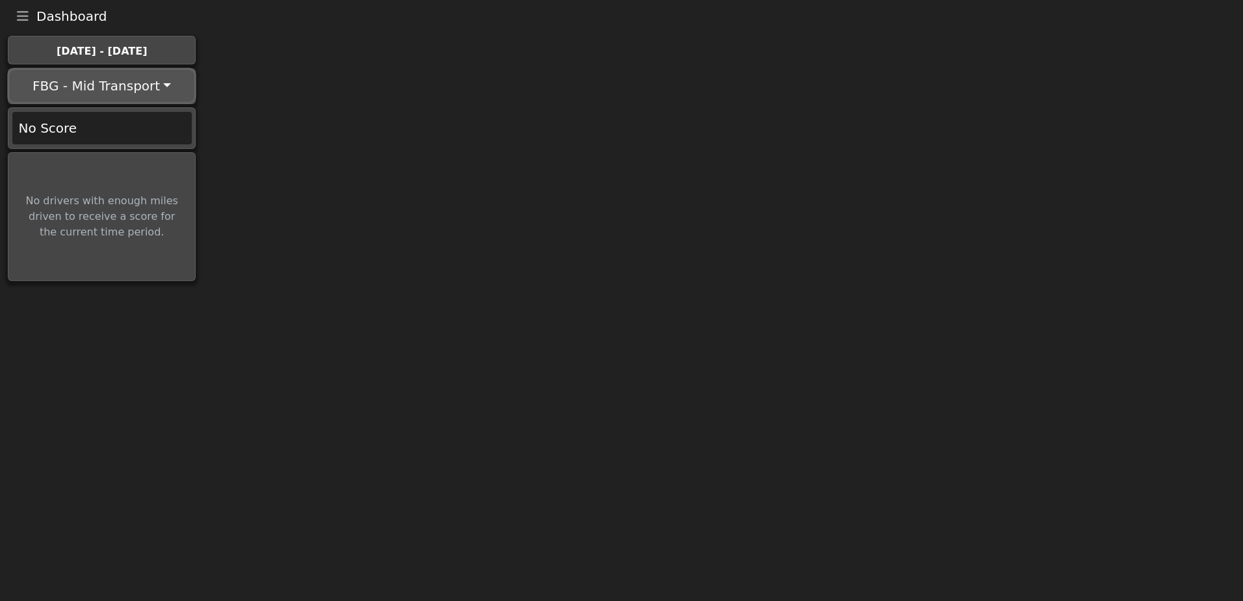
click at [150, 84] on button "FBG - Mid Transport" at bounding box center [102, 85] width 184 height 31
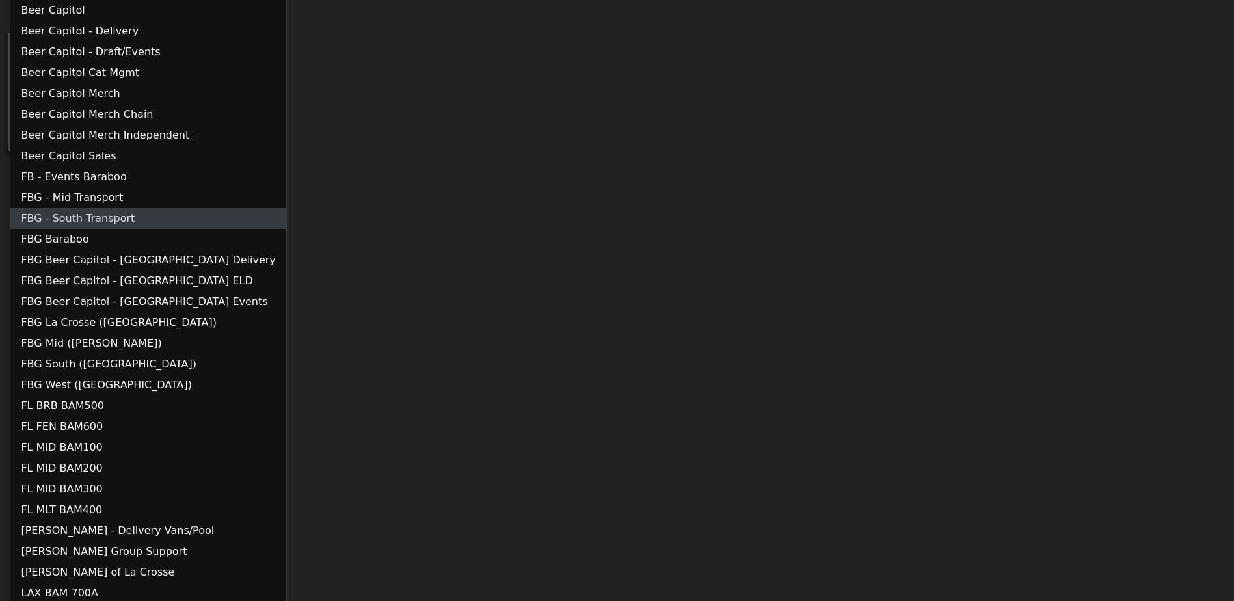
scroll to position [130, 0]
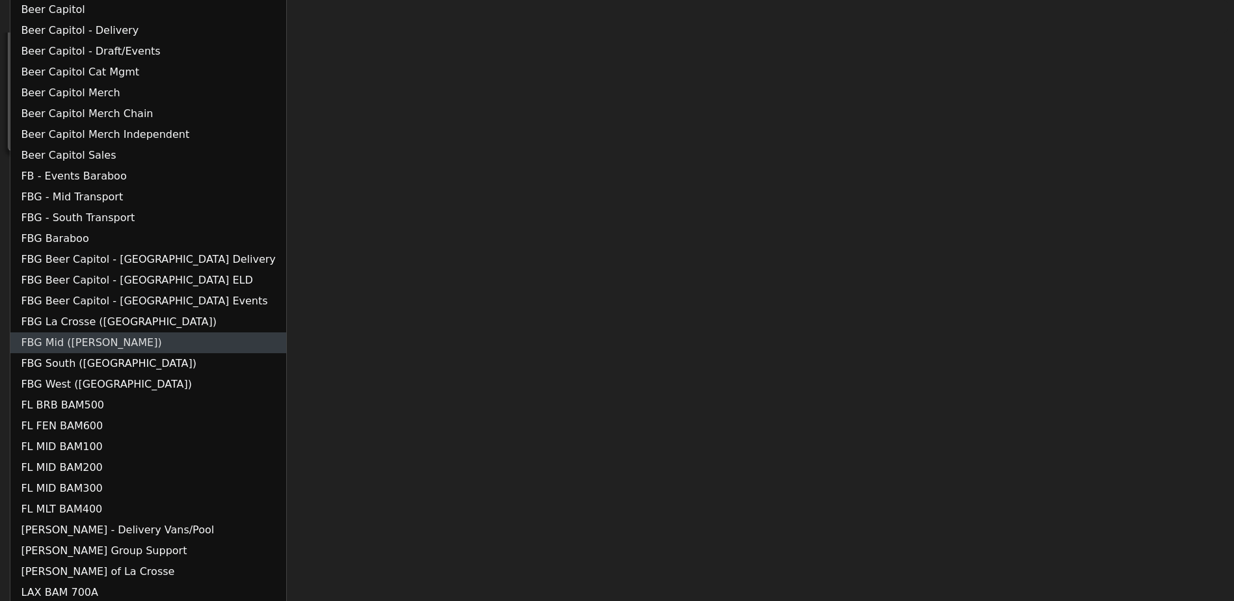
click at [111, 342] on link "FBG Mid ([PERSON_NAME])" at bounding box center [147, 342] width 275 height 21
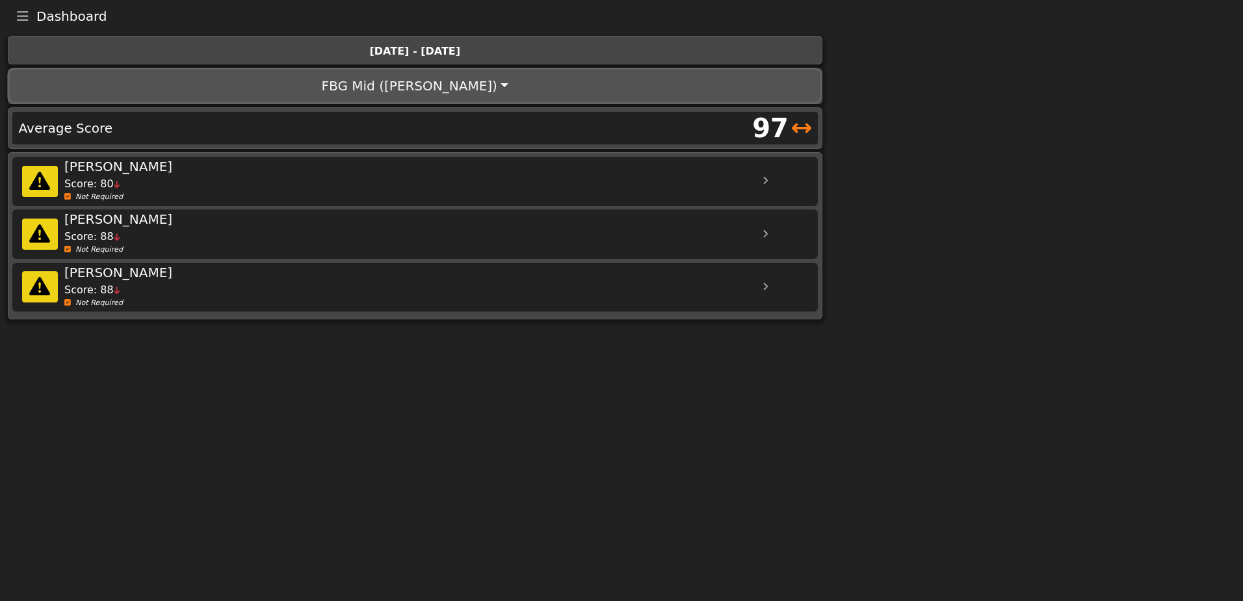
click at [417, 89] on button "FBG Mid ([PERSON_NAME])" at bounding box center [415, 85] width 810 height 31
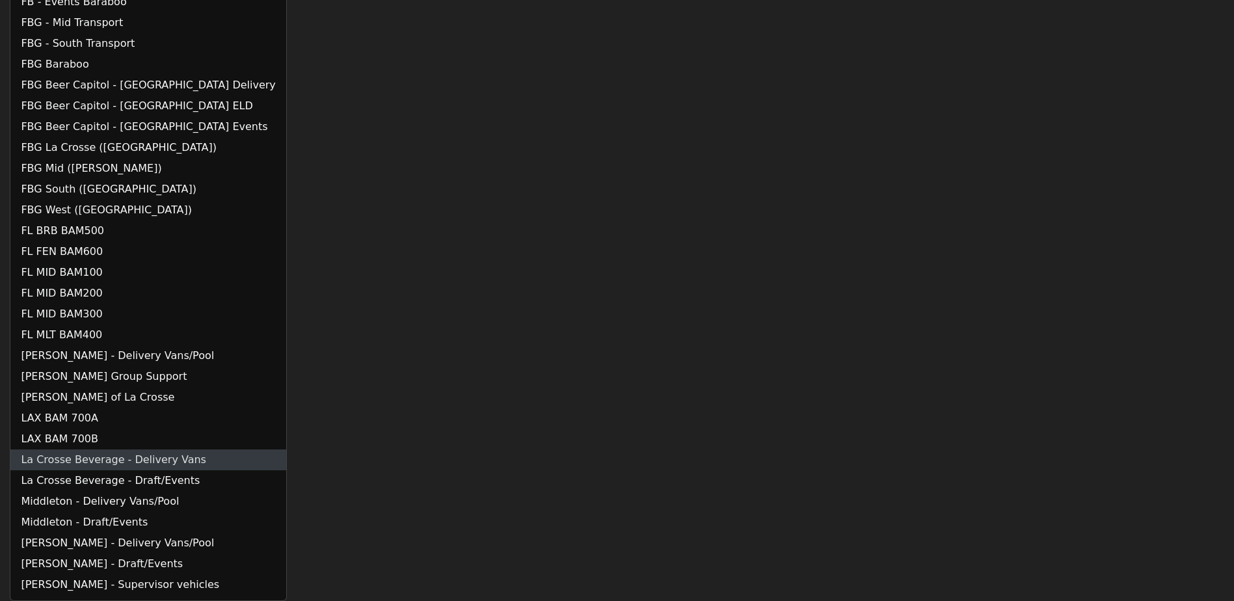
scroll to position [239, 0]
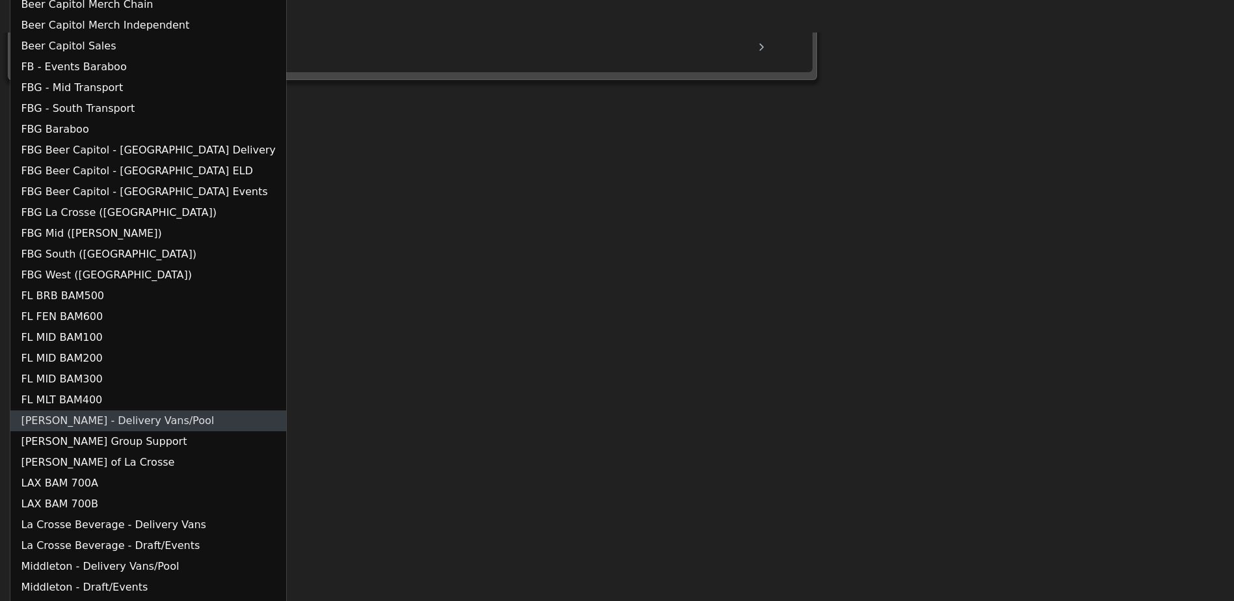
click at [101, 419] on link "[PERSON_NAME] - Delivery Vans/Pool" at bounding box center [147, 420] width 275 height 21
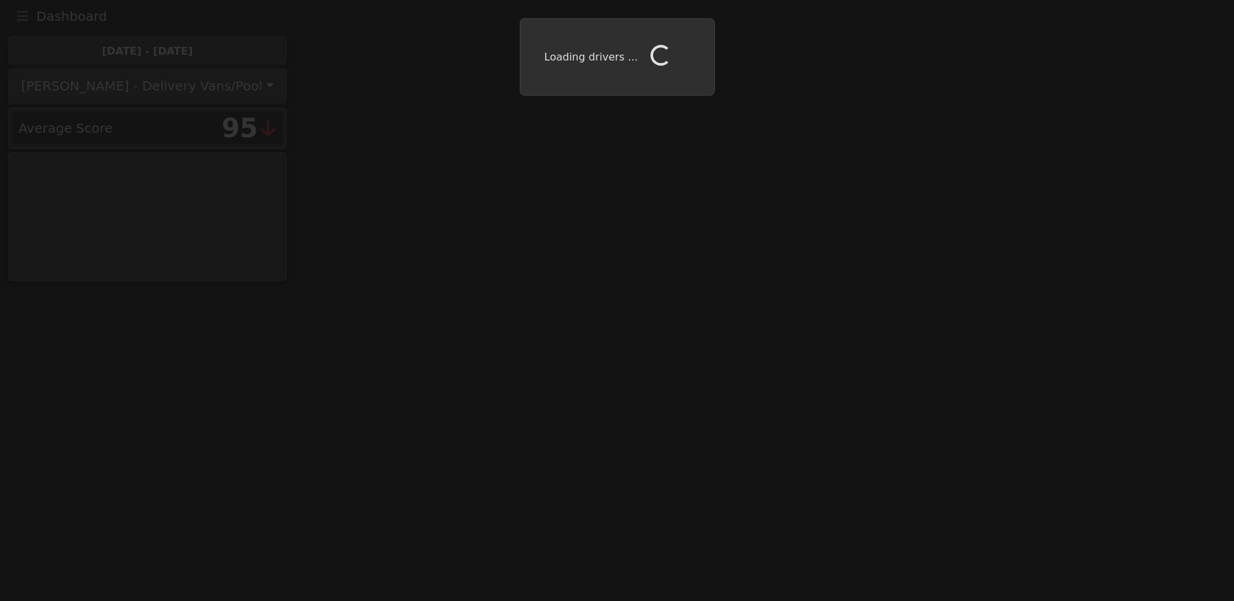
scroll to position [0, 0]
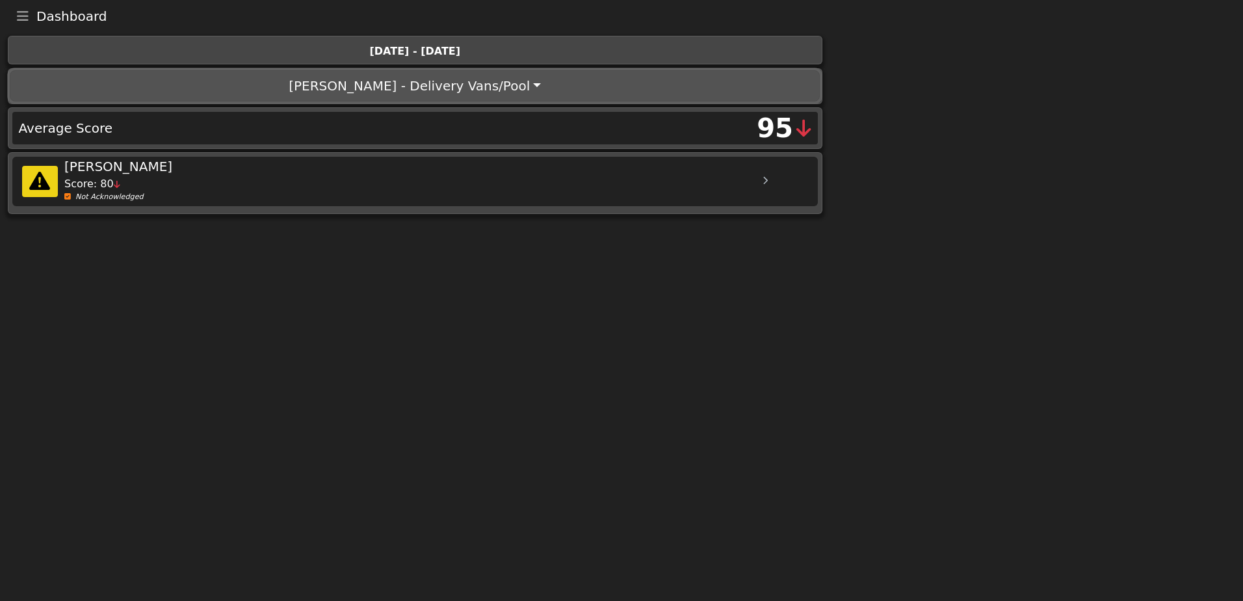
click at [474, 92] on button "[PERSON_NAME] - Delivery Vans/Pool" at bounding box center [415, 85] width 810 height 31
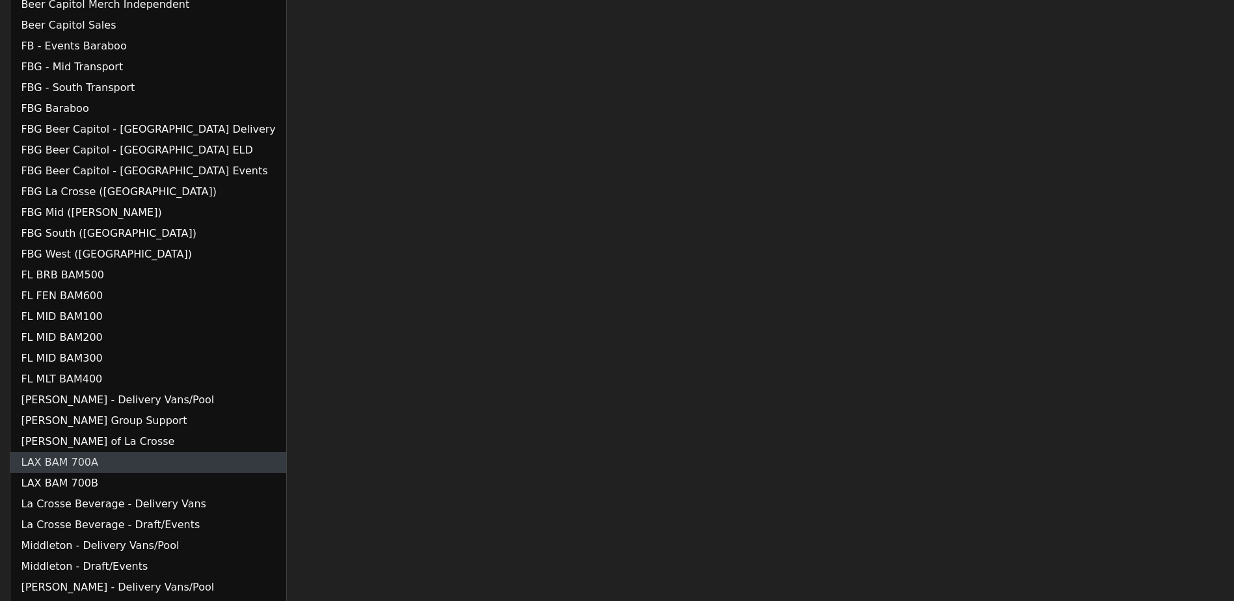
scroll to position [304, 0]
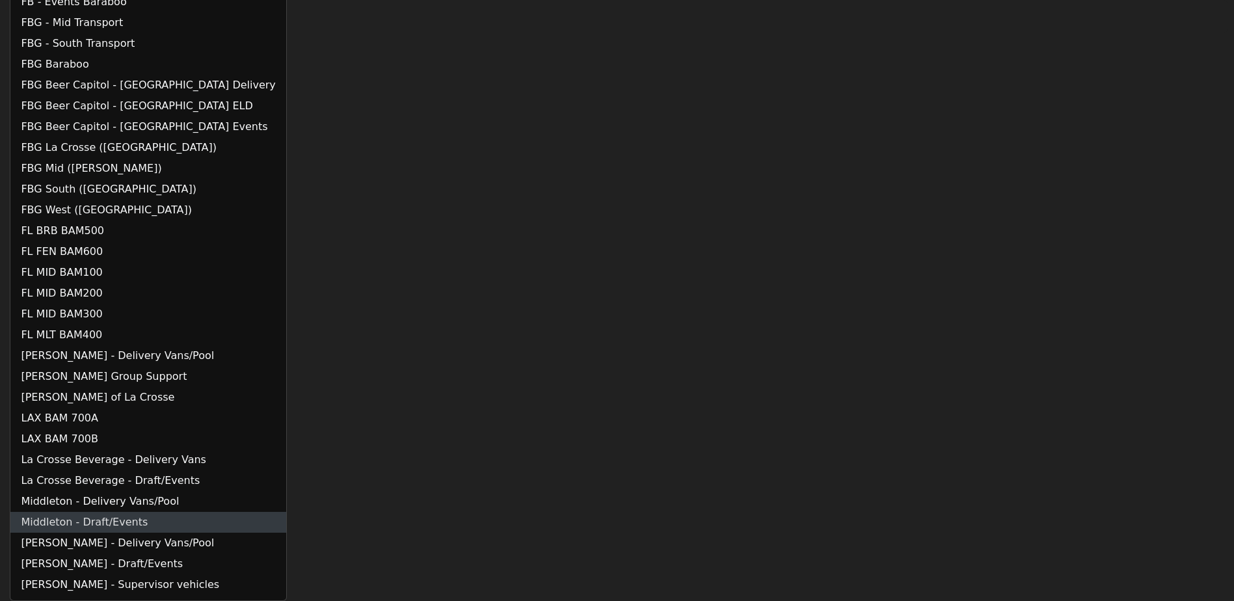
click at [104, 518] on link "Middleton - Draft/Events" at bounding box center [147, 522] width 275 height 21
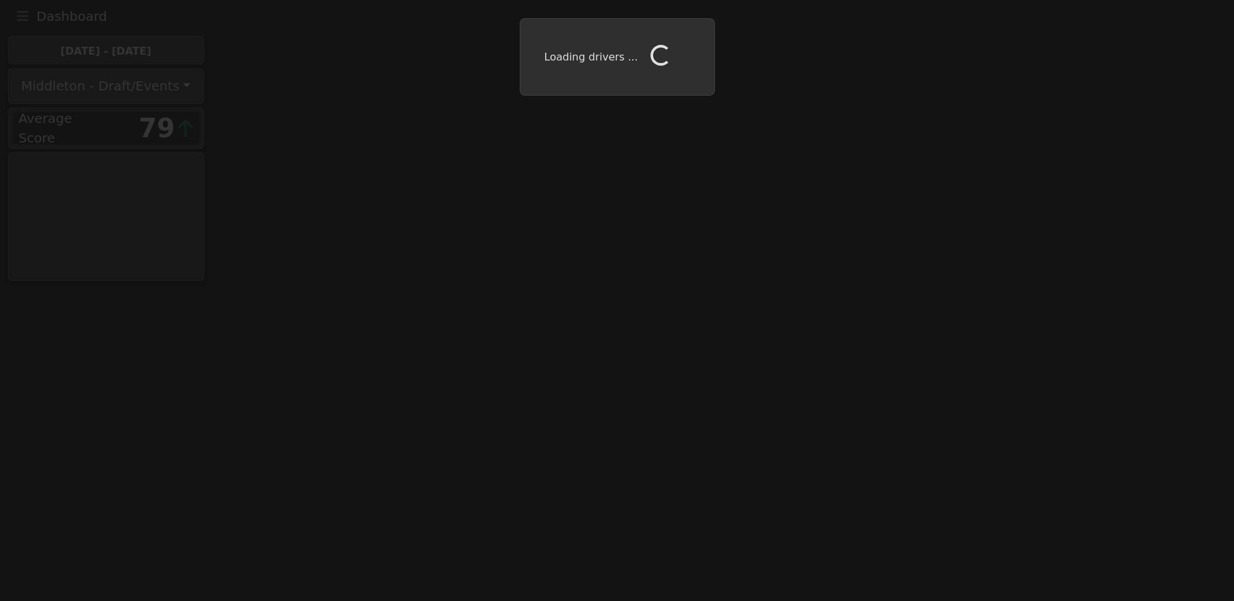
scroll to position [0, 0]
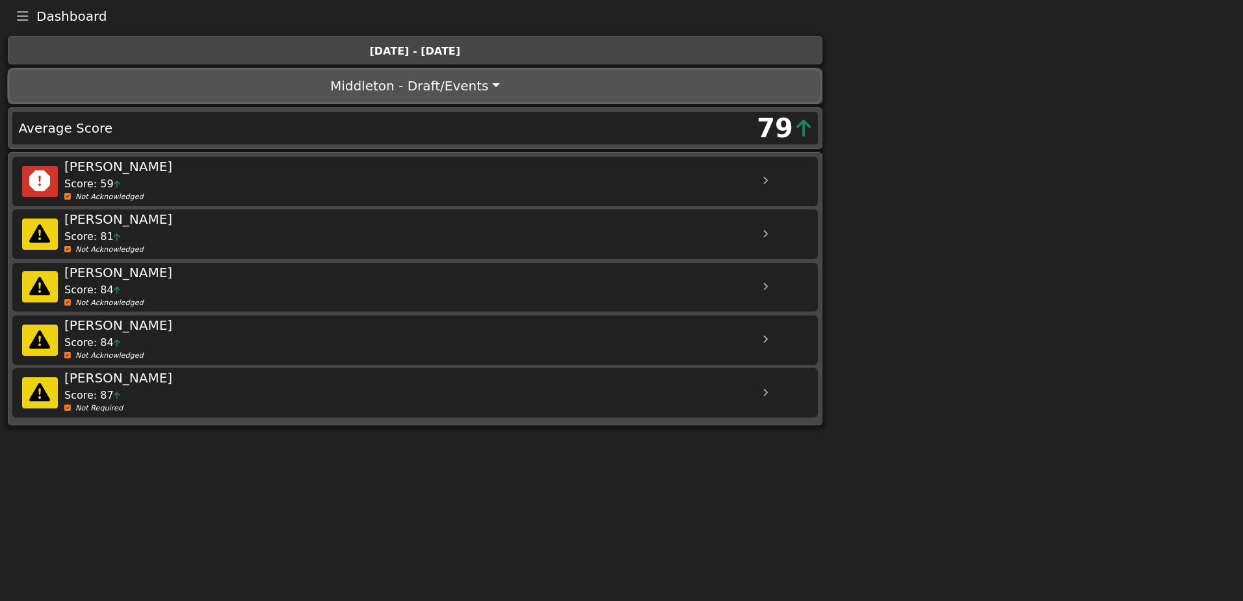
click at [438, 87] on button "Middleton - Draft/Events" at bounding box center [415, 85] width 810 height 31
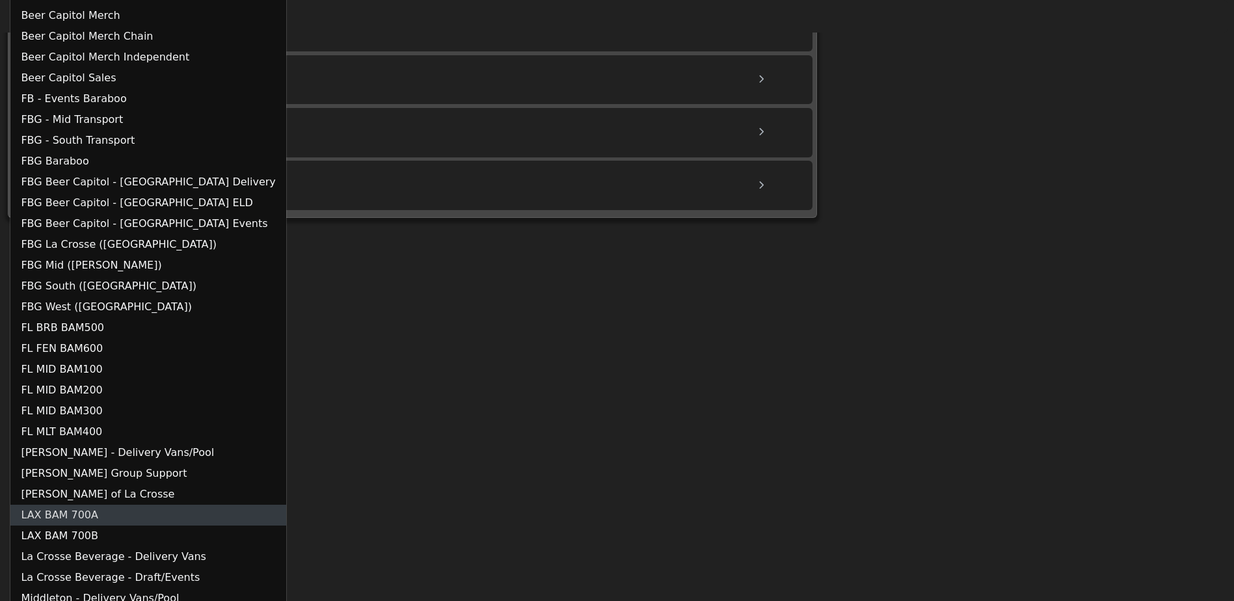
scroll to position [260, 0]
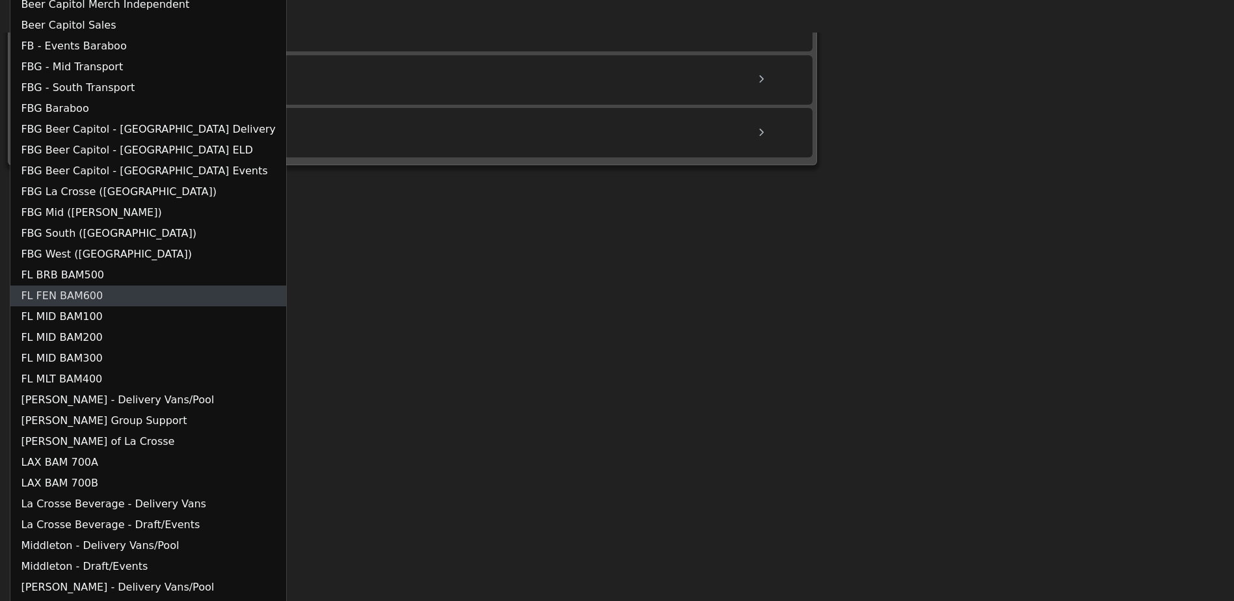
click at [138, 296] on link "FL FEN BAM600" at bounding box center [147, 295] width 275 height 21
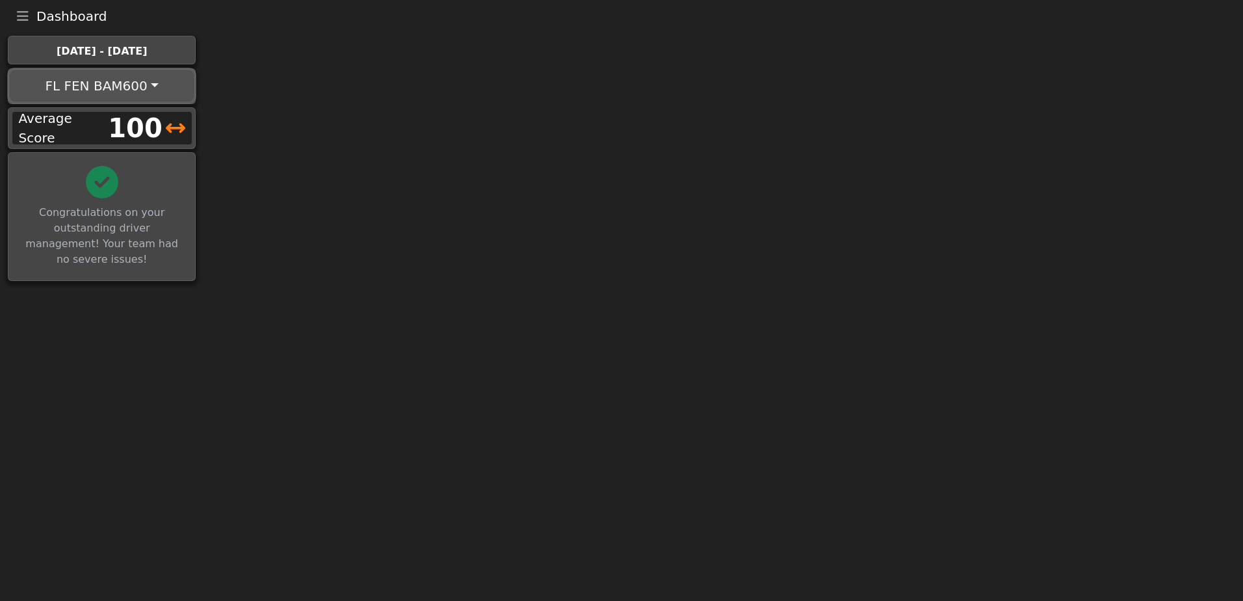
click at [152, 85] on button "FL FEN BAM600" at bounding box center [102, 85] width 184 height 31
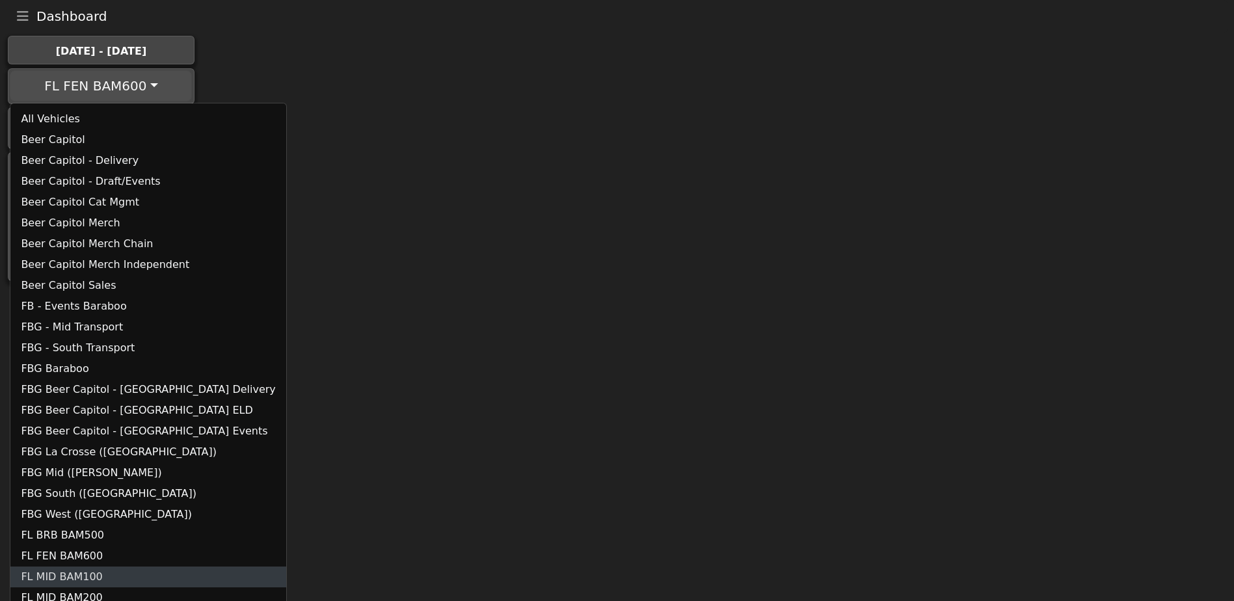
click at [107, 569] on link "FL MID BAM100" at bounding box center [147, 576] width 275 height 21
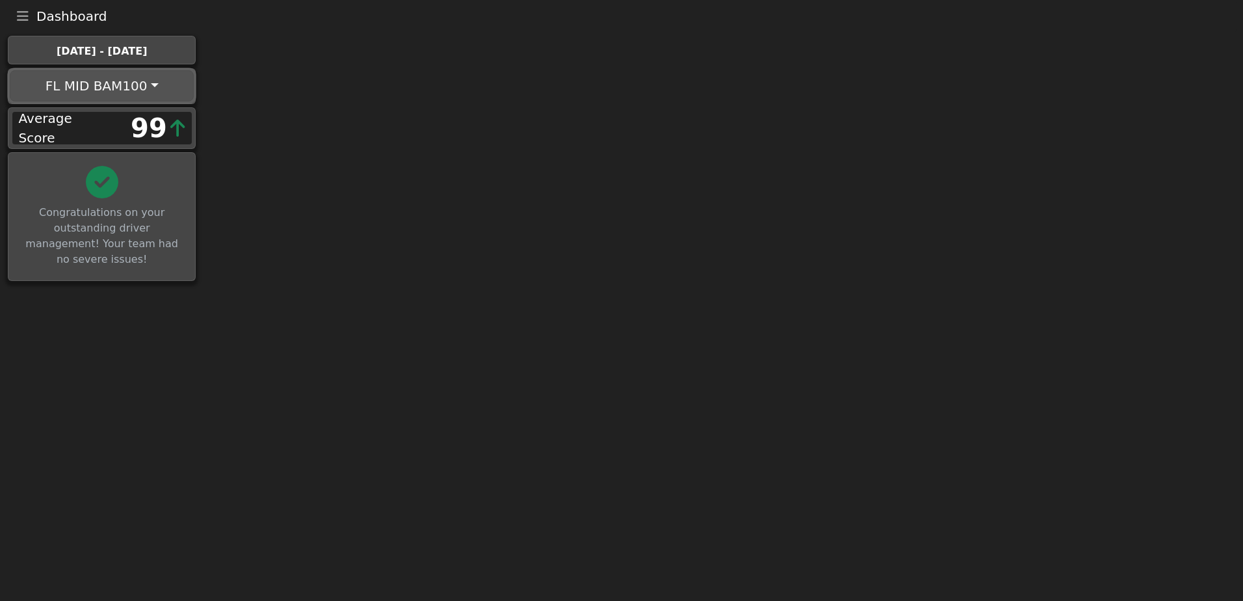
click at [140, 80] on button "FL MID BAM100" at bounding box center [102, 85] width 184 height 31
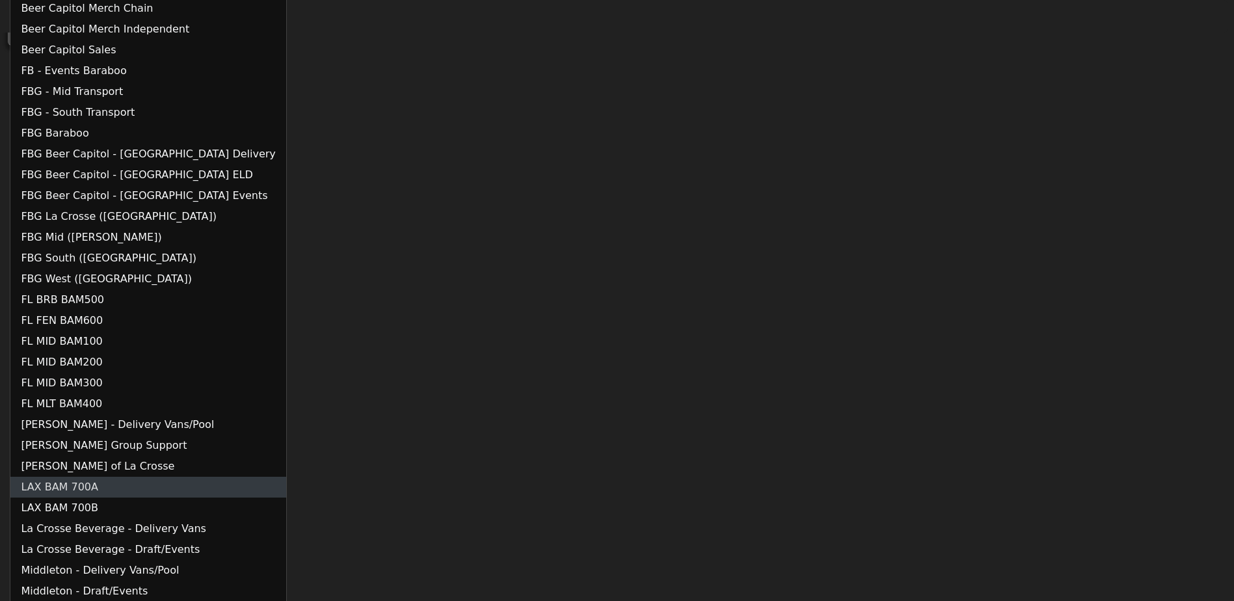
scroll to position [260, 0]
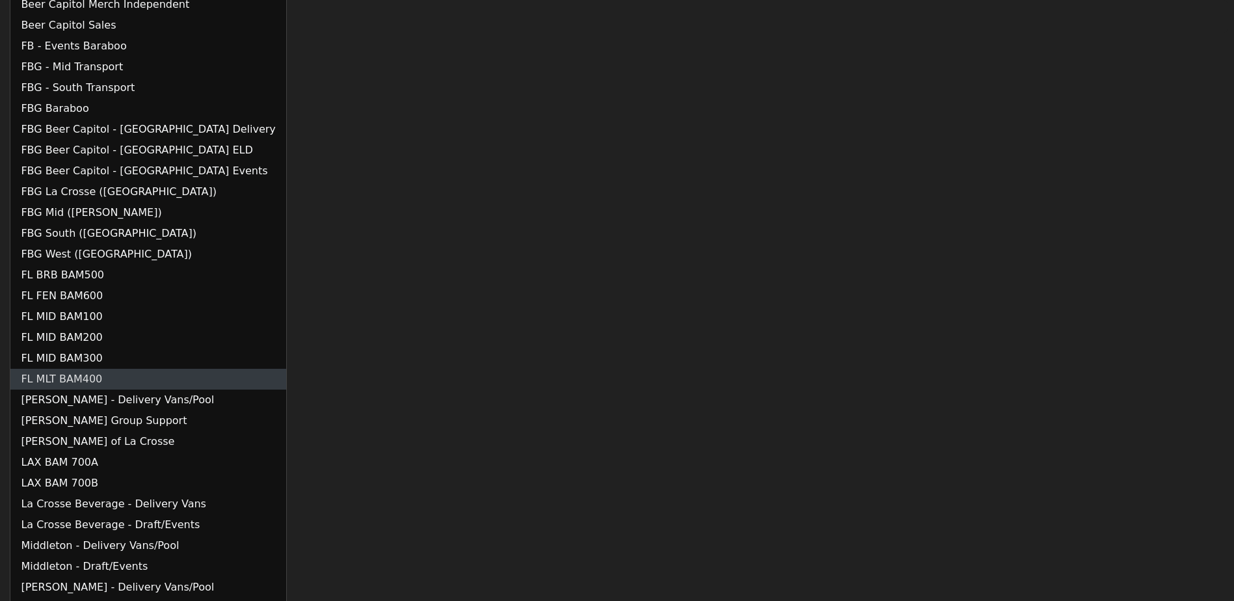
click at [115, 369] on link "FL MLT BAM400" at bounding box center [147, 379] width 275 height 21
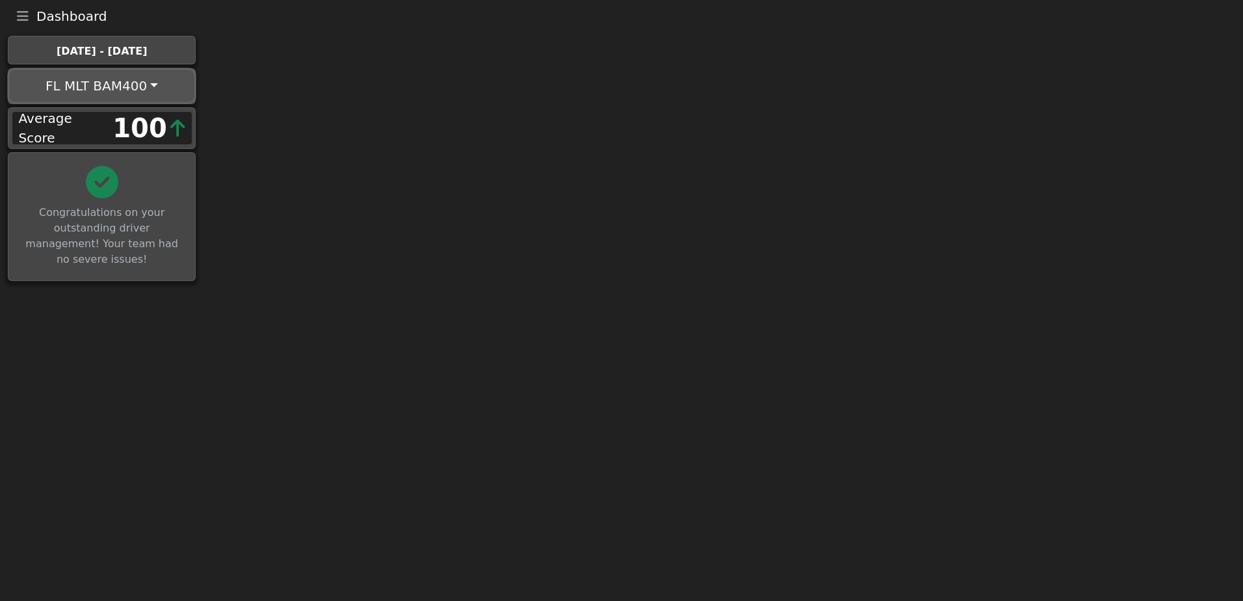
click at [110, 75] on button "FL MLT BAM400" at bounding box center [102, 85] width 184 height 31
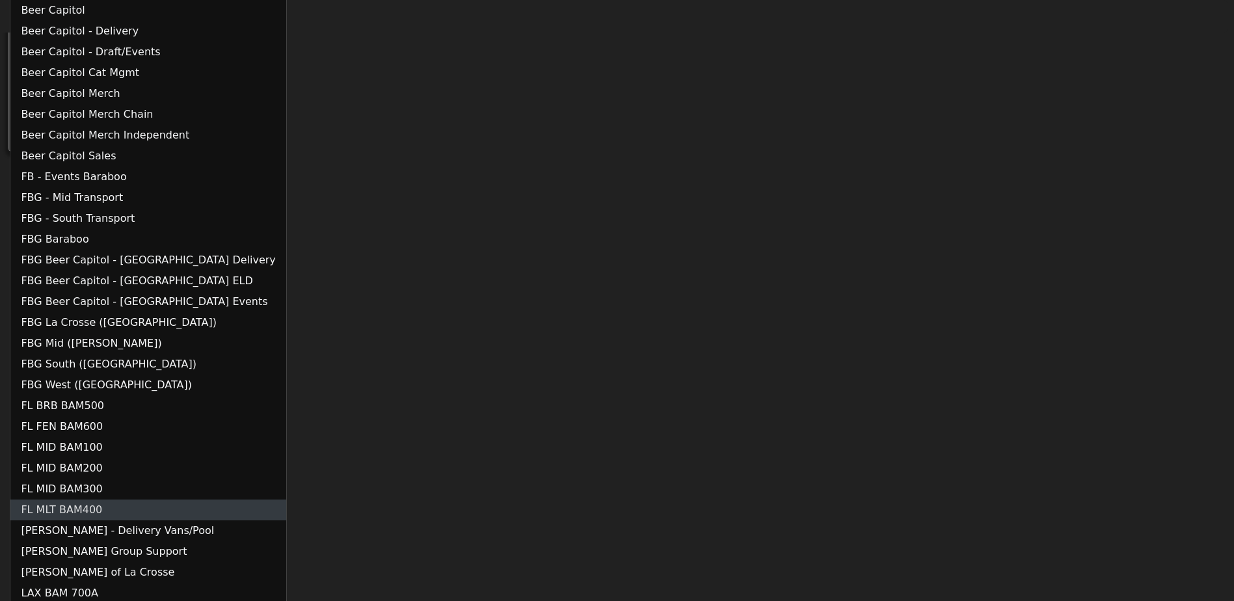
scroll to position [130, 0]
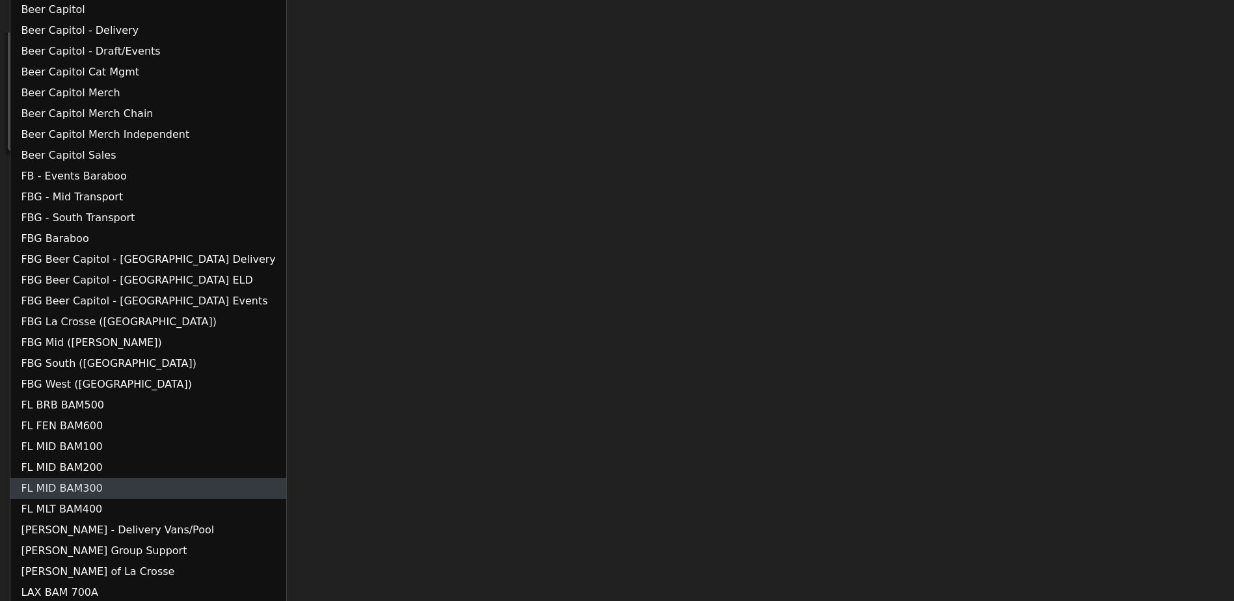
click at [107, 484] on link "FL MID BAM300" at bounding box center [147, 488] width 275 height 21
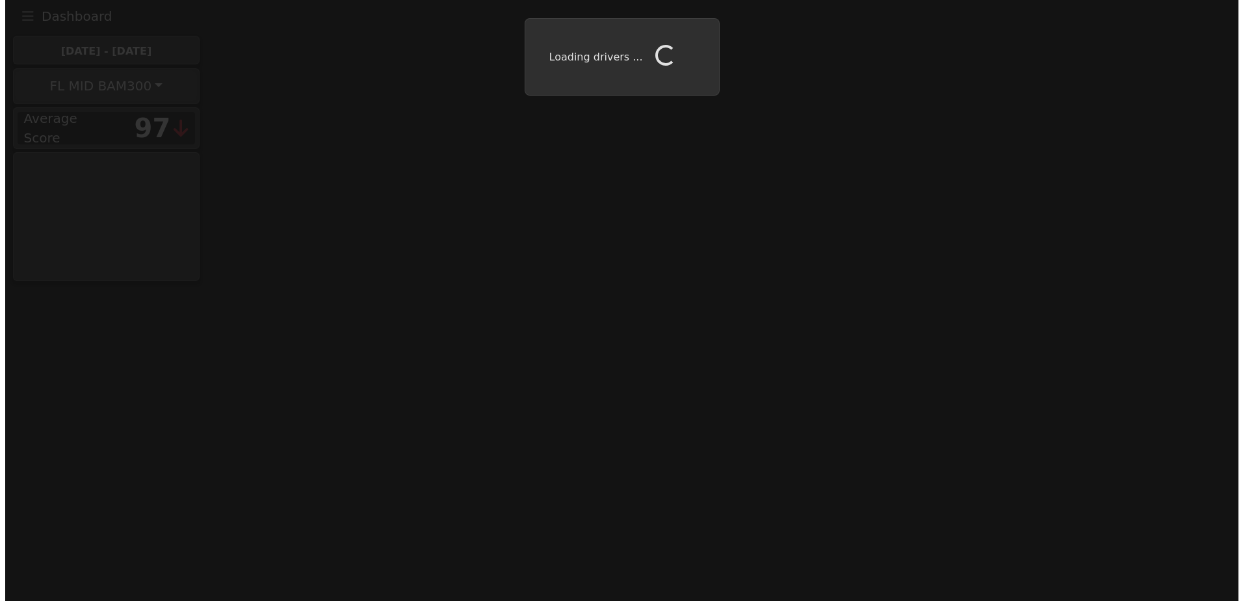
scroll to position [0, 0]
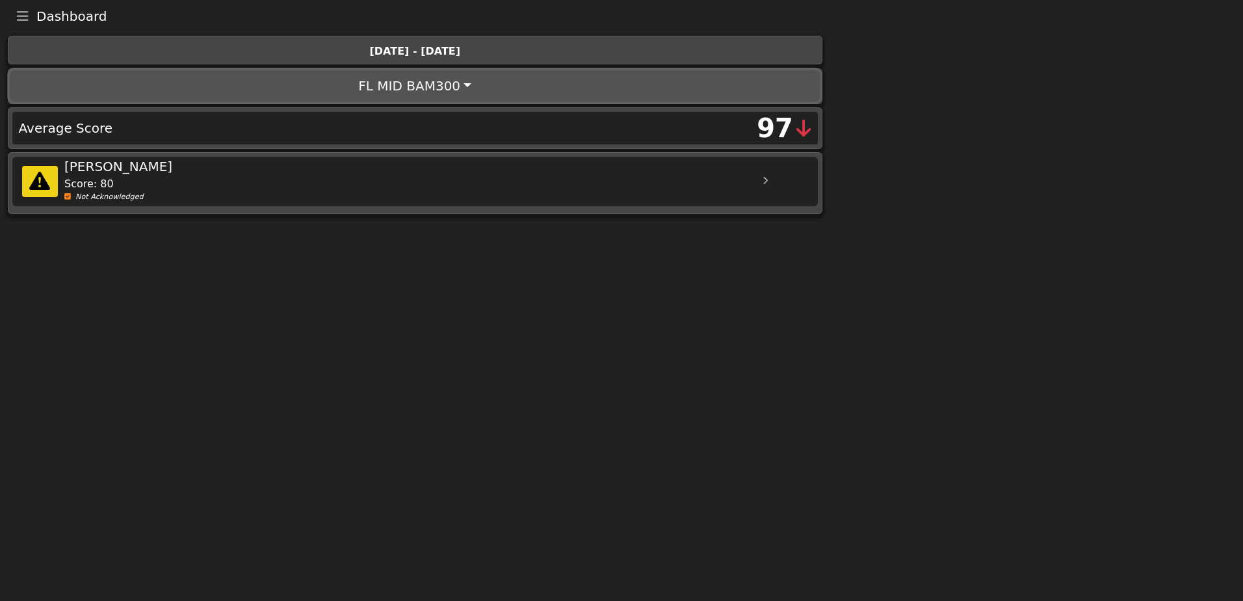
click at [334, 85] on button "FL MID BAM300" at bounding box center [415, 85] width 810 height 31
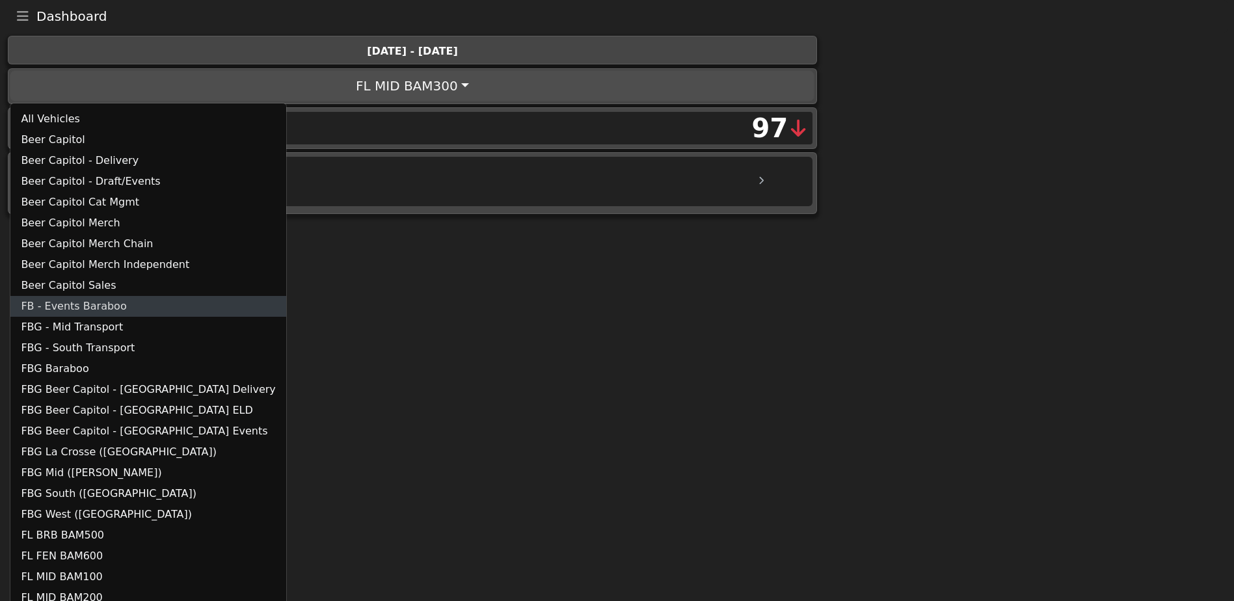
click at [114, 306] on link "FB - Events Baraboo" at bounding box center [147, 306] width 275 height 21
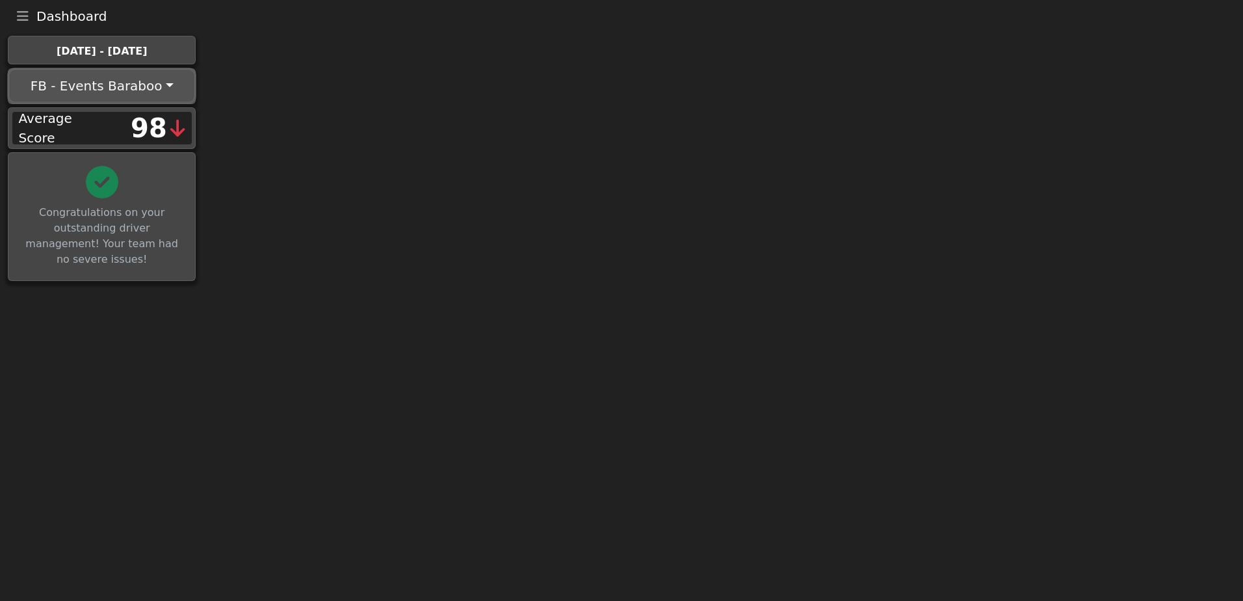
click at [150, 86] on button "FB - Events Baraboo" at bounding box center [102, 85] width 184 height 31
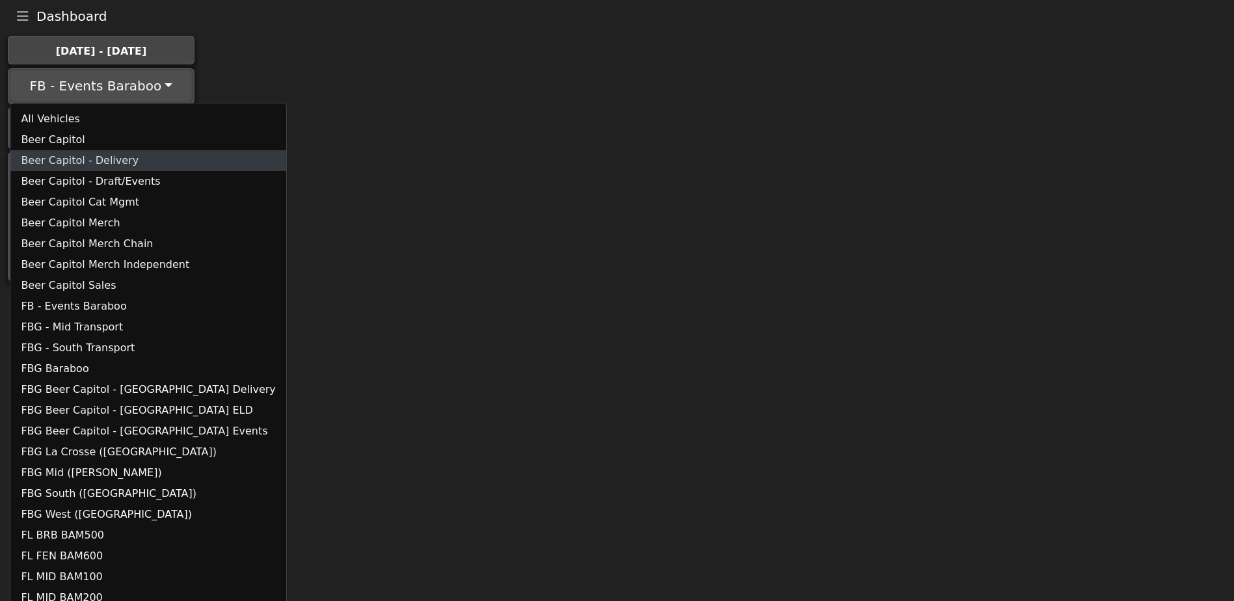
click at [88, 164] on link "Beer Capitol - Delivery" at bounding box center [147, 160] width 275 height 21
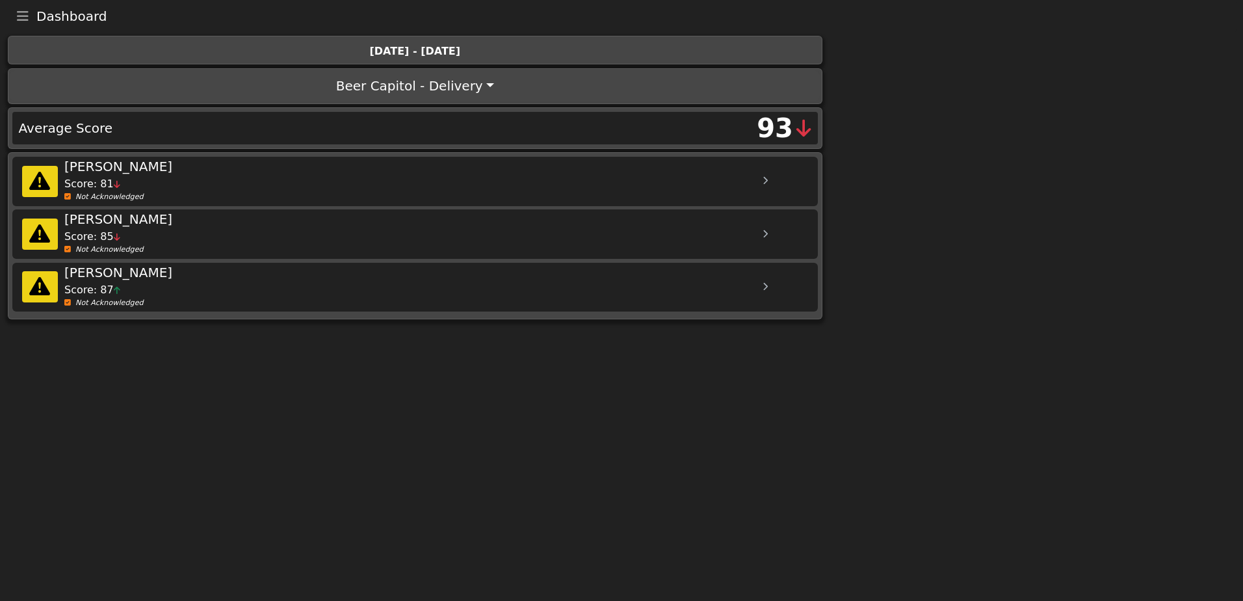
click at [505, 280] on div "Adam Popple" at bounding box center [424, 273] width 721 height 20
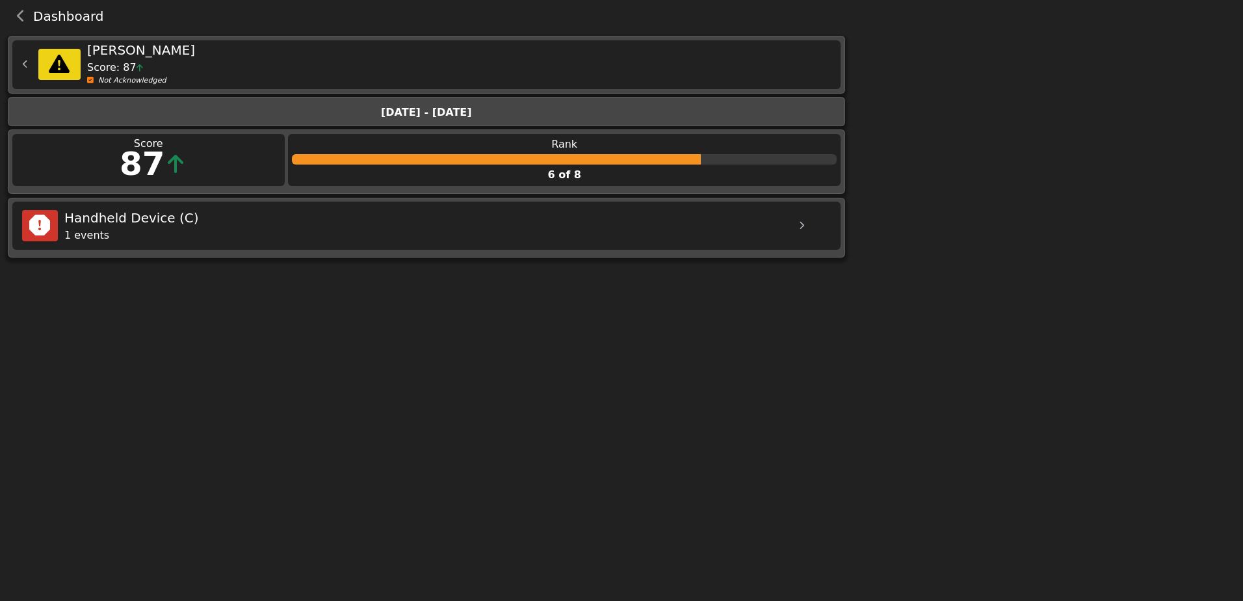
click at [24, 61] on icon at bounding box center [25, 64] width 5 height 8
click at [22, 20] on icon "back navigation" at bounding box center [21, 16] width 8 height 13
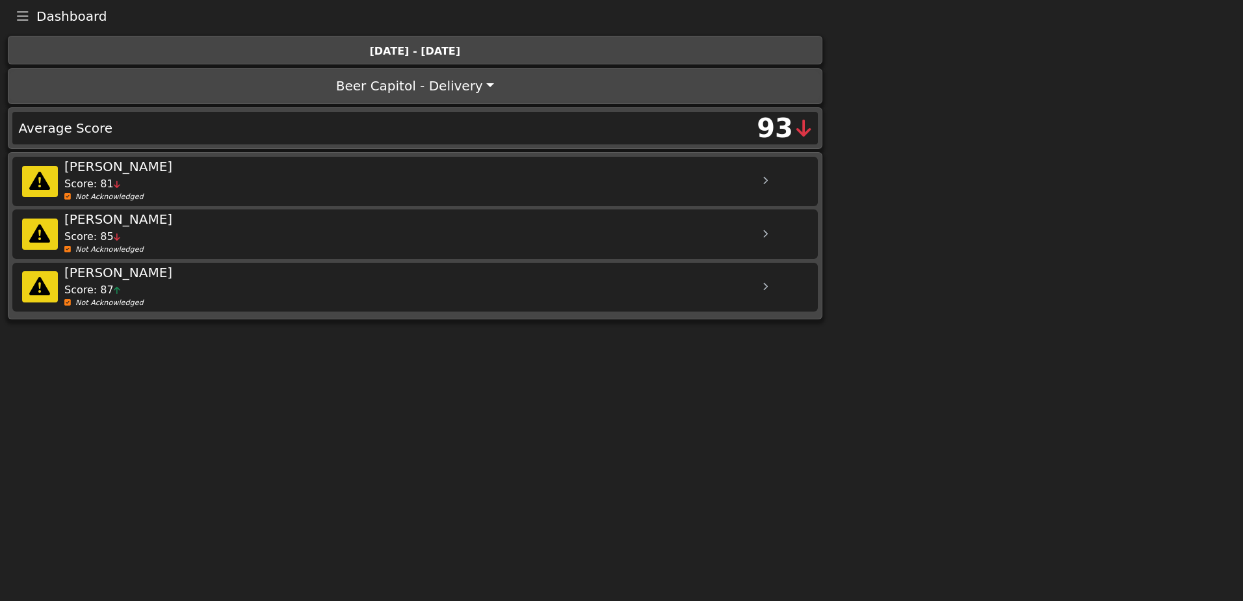
click at [29, 16] on button "Toggle navigation" at bounding box center [22, 16] width 27 height 18
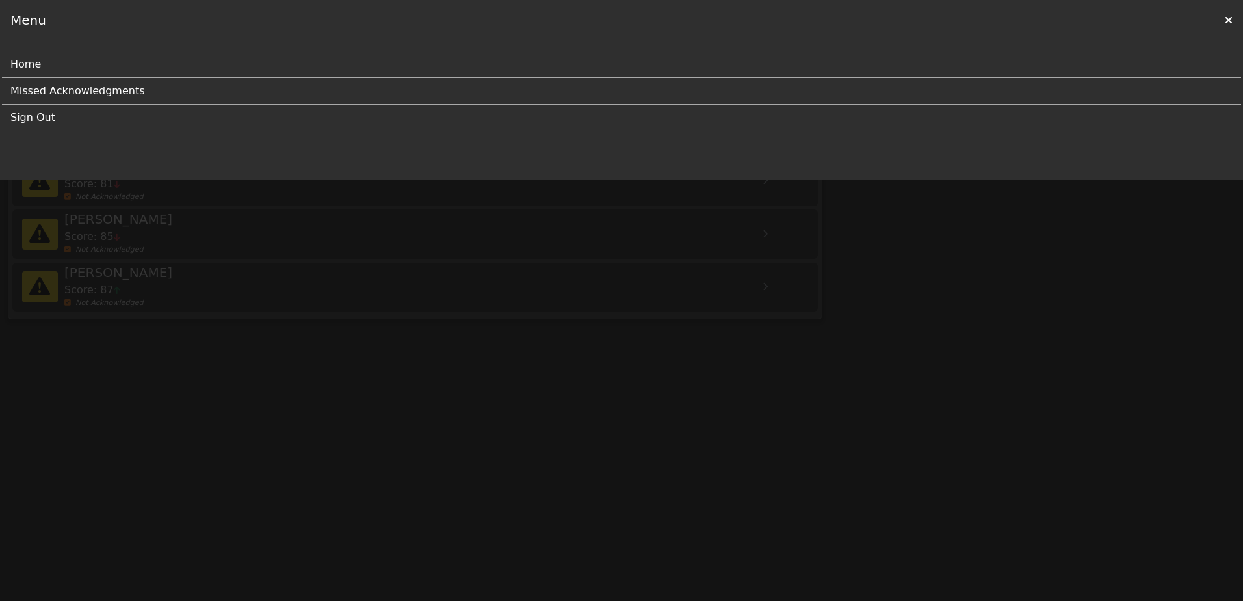
click at [1228, 18] on icon at bounding box center [1229, 20] width 8 height 10
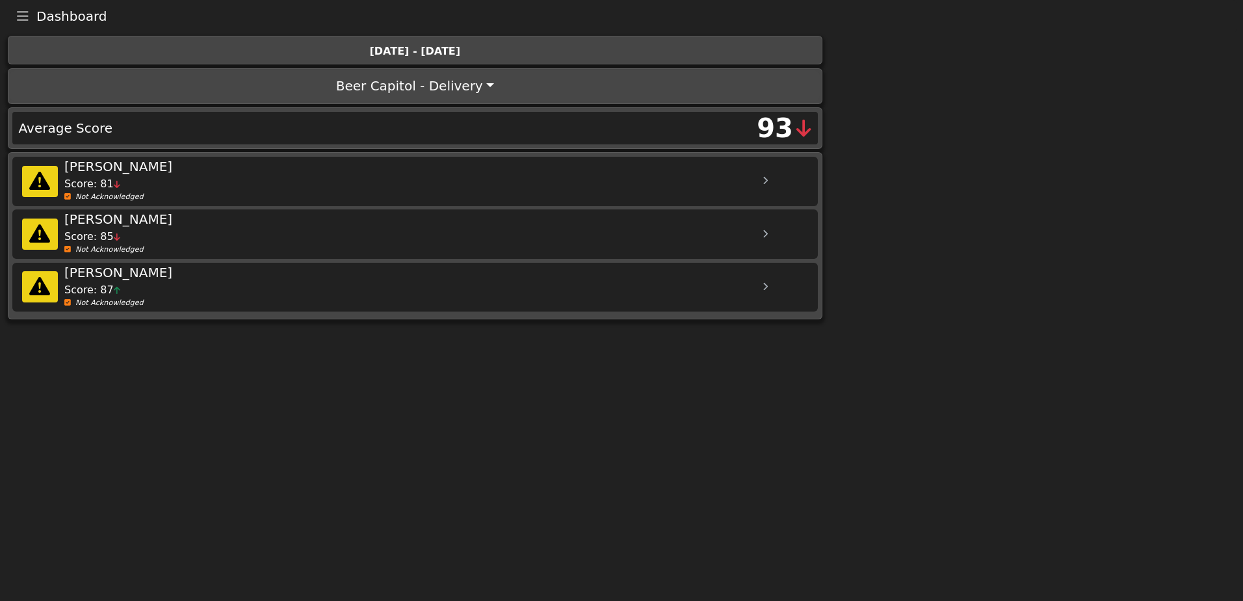
click at [1002, 176] on body "Dashboard Menu Home Missed Acknowledgments Sign Out Aug 24th - Aug 30th Beer Ca…" at bounding box center [621, 161] width 1243 height 323
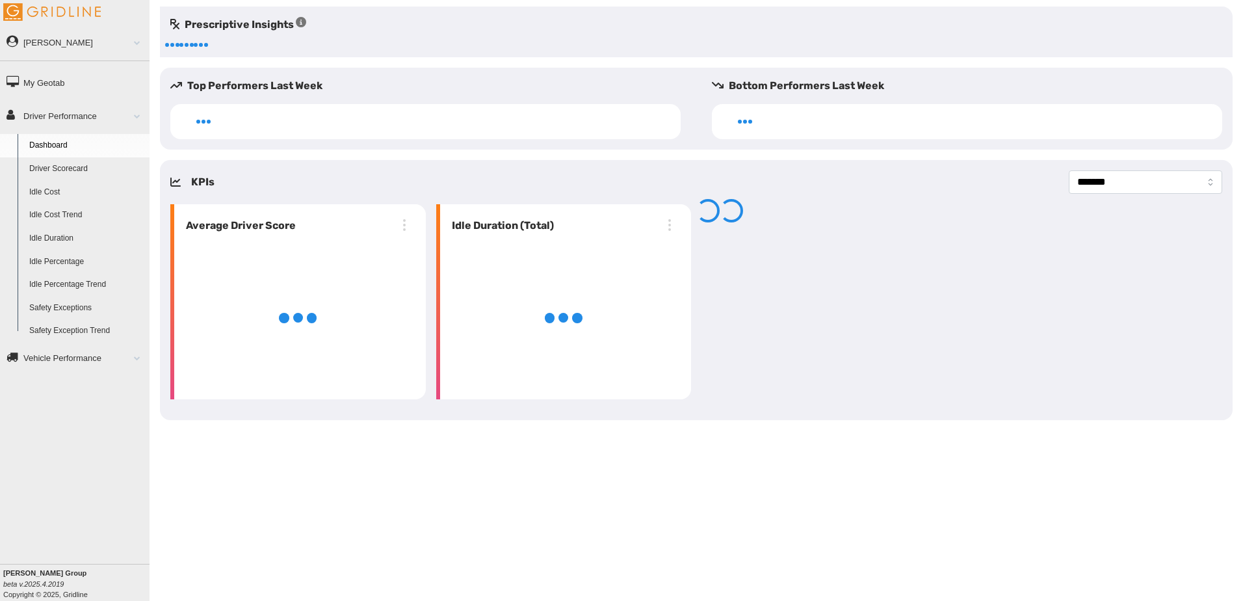
select select "**********"
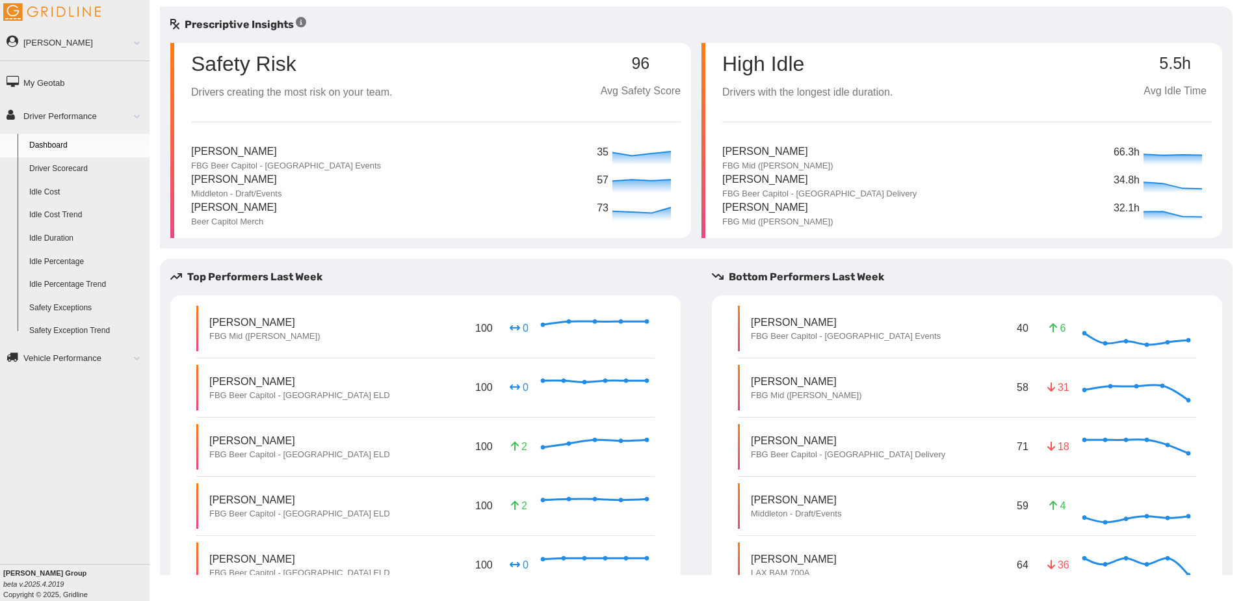
click at [71, 164] on link "Driver Scorecard" at bounding box center [86, 168] width 126 height 23
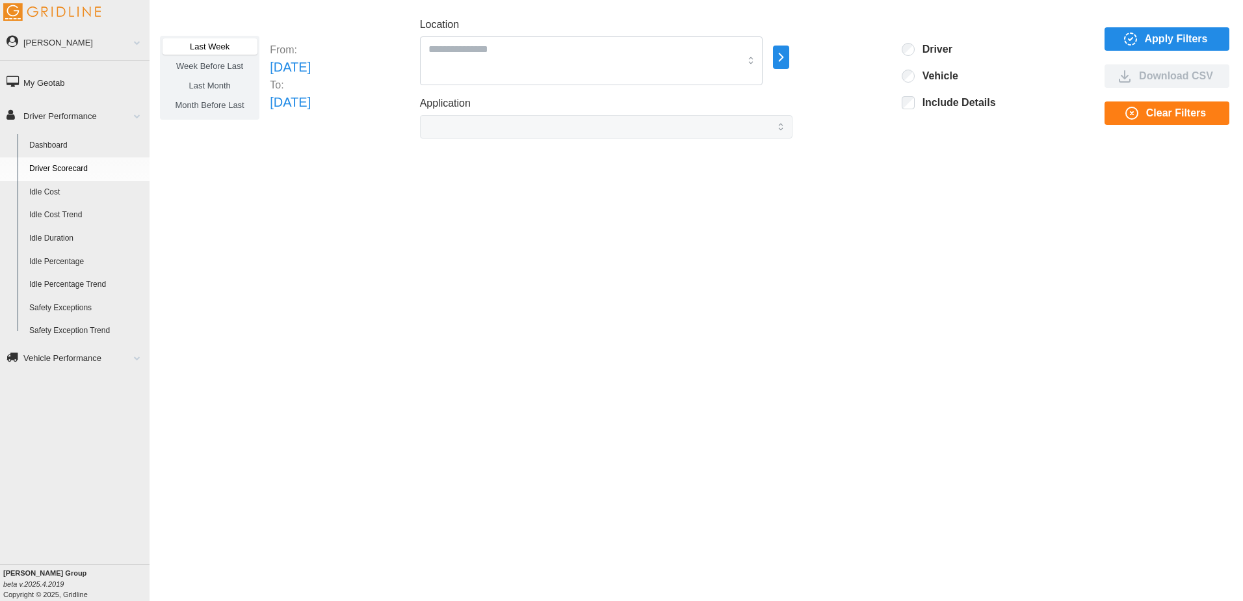
click at [221, 81] on span "Last Month" at bounding box center [210, 86] width 42 height 10
click at [1151, 35] on span "Apply Filters" at bounding box center [1176, 39] width 63 height 22
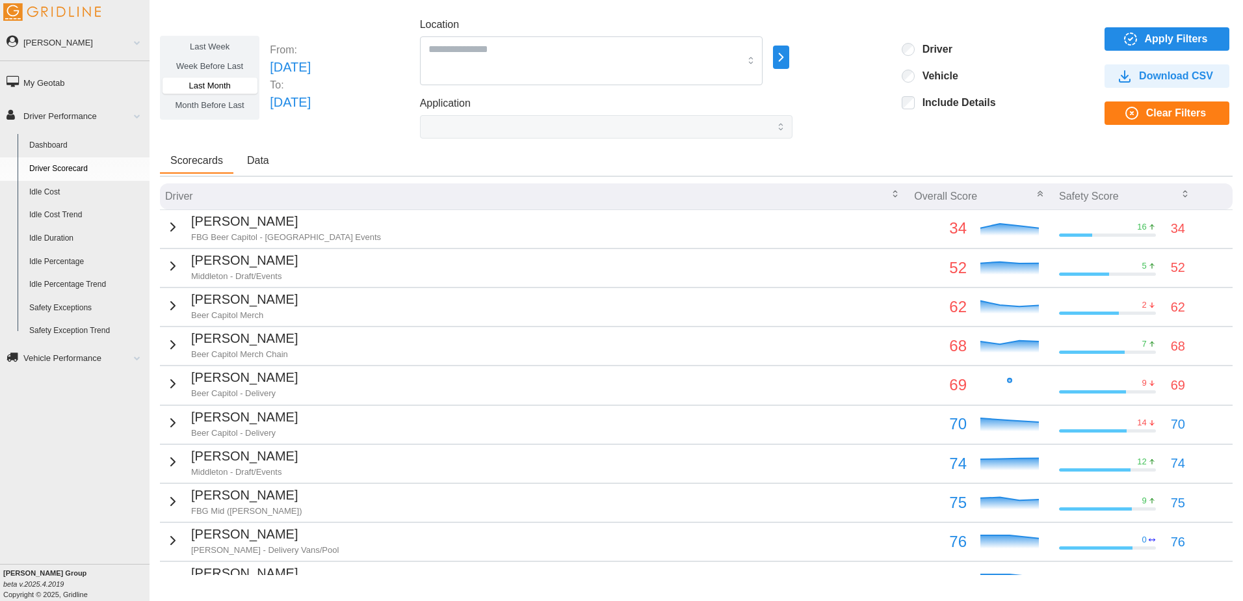
click at [1154, 73] on span "Download CSV" at bounding box center [1176, 76] width 74 height 22
click at [1131, 42] on span "Apply Filters" at bounding box center [1165, 39] width 104 height 22
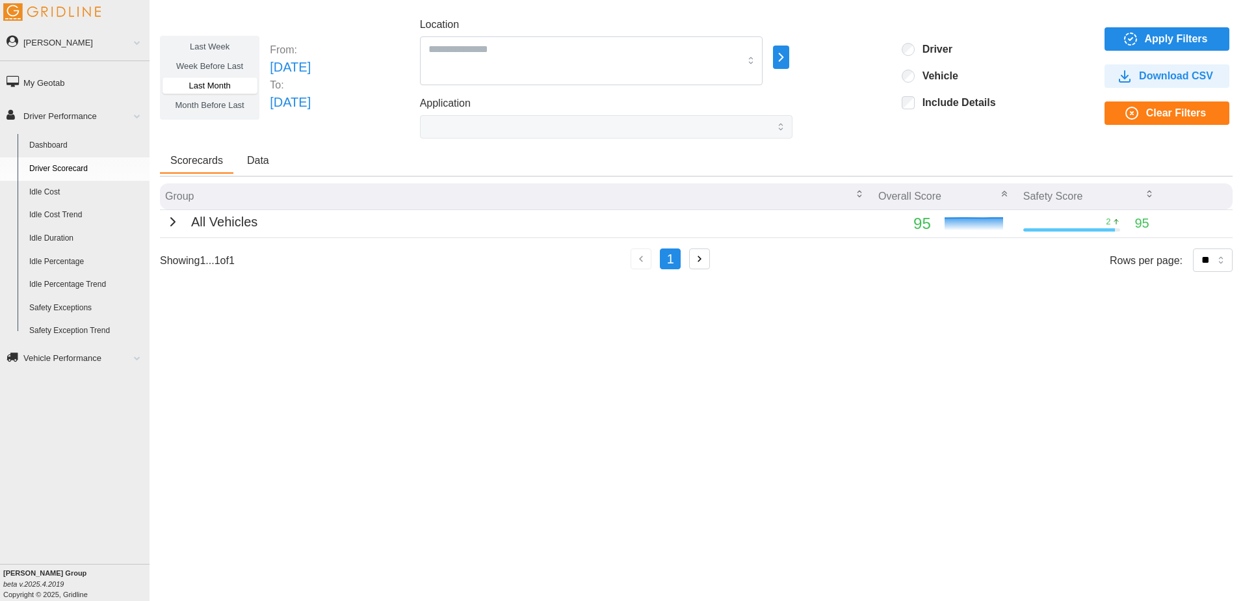
click at [225, 220] on p "All Vehicles" at bounding box center [224, 222] width 66 height 20
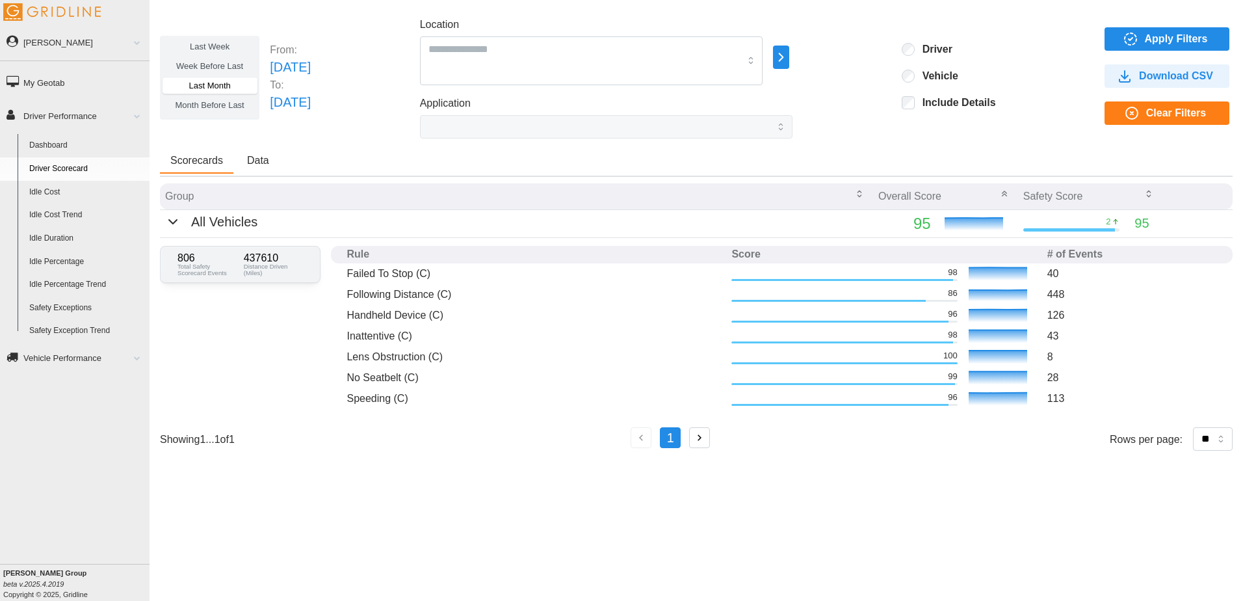
click at [373, 152] on div "Scorecards Data" at bounding box center [696, 163] width 1073 height 28
click at [404, 157] on div "Scorecards Data" at bounding box center [696, 163] width 1073 height 28
